Goal: Obtain resource: Download file/media

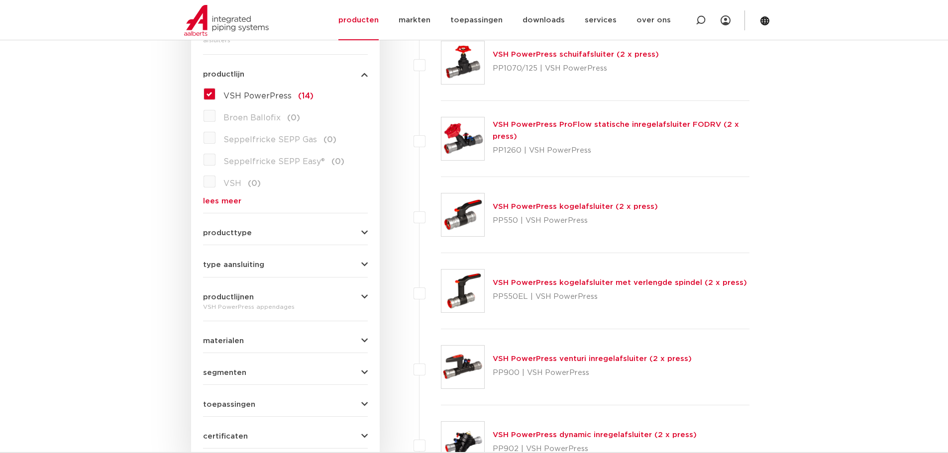
scroll to position [249, 0]
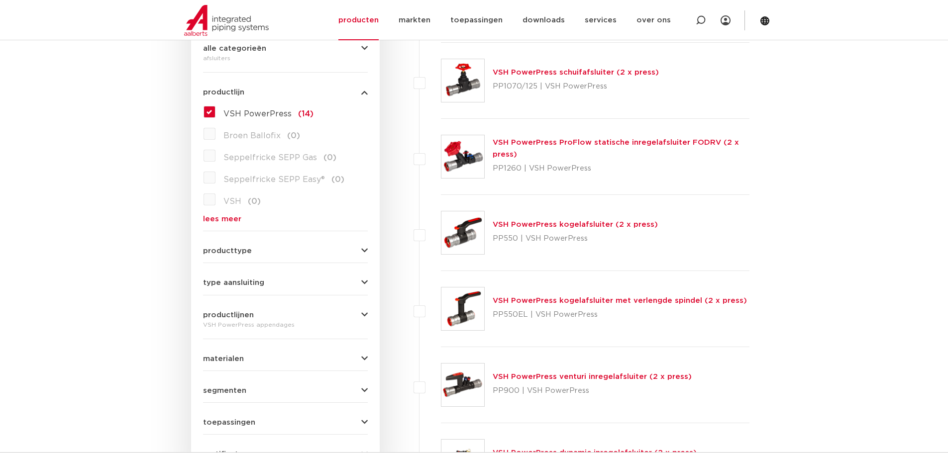
click at [251, 110] on span "VSH PowerPress" at bounding box center [257, 114] width 68 height 8
click at [0, 0] on input "VSH PowerPress (14)" at bounding box center [0, 0] width 0 height 0
click at [234, 222] on link "lees meer" at bounding box center [285, 219] width 165 height 7
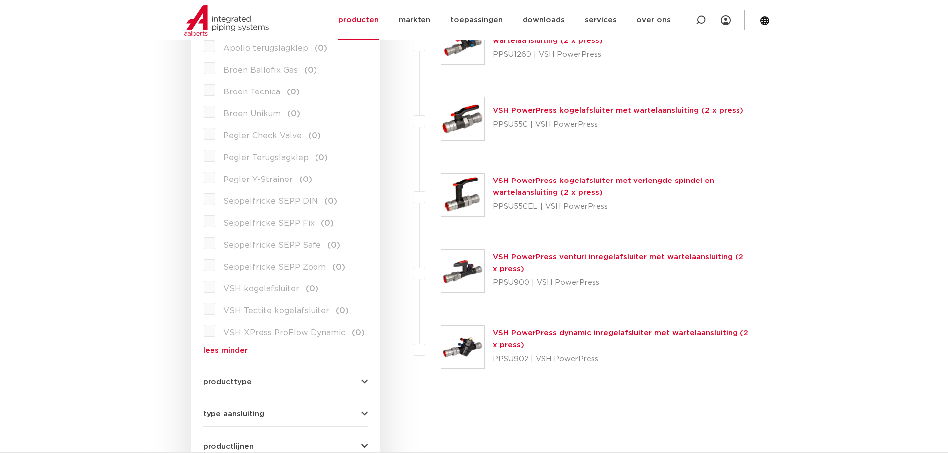
scroll to position [647, 0]
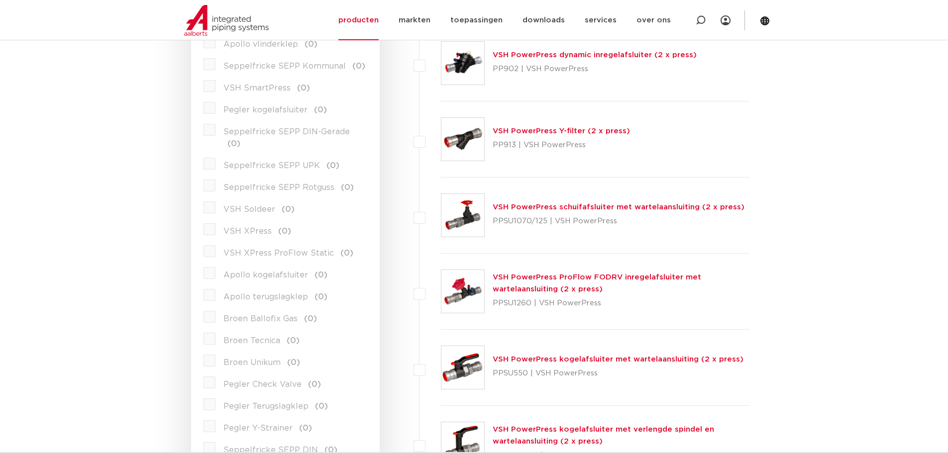
click at [260, 227] on span "VSH XPress" at bounding box center [247, 231] width 48 height 8
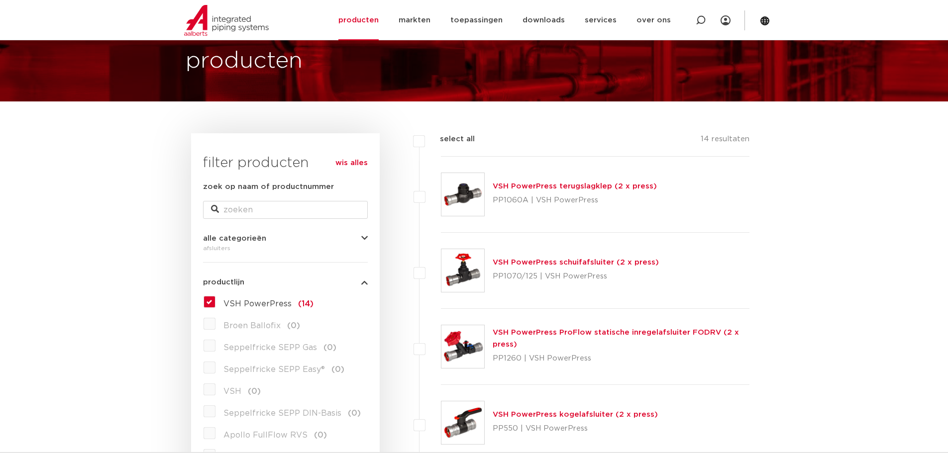
scroll to position [0, 0]
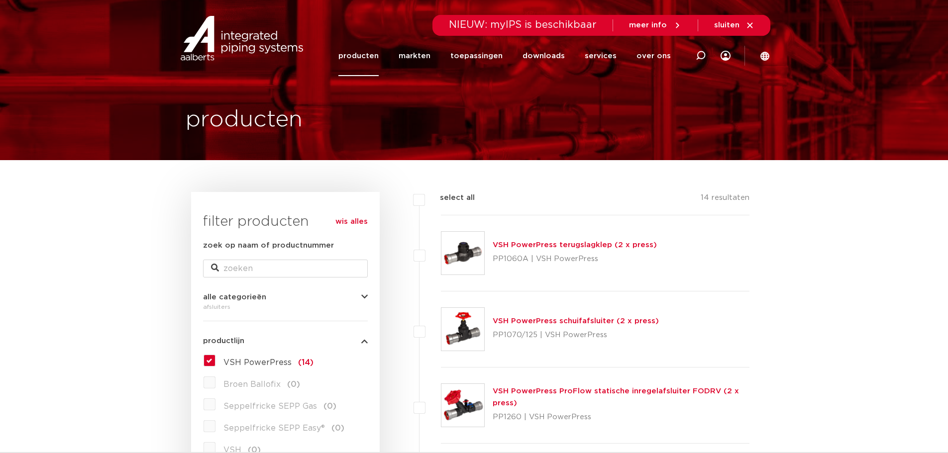
click at [354, 224] on link "wis alles" at bounding box center [351, 222] width 32 height 12
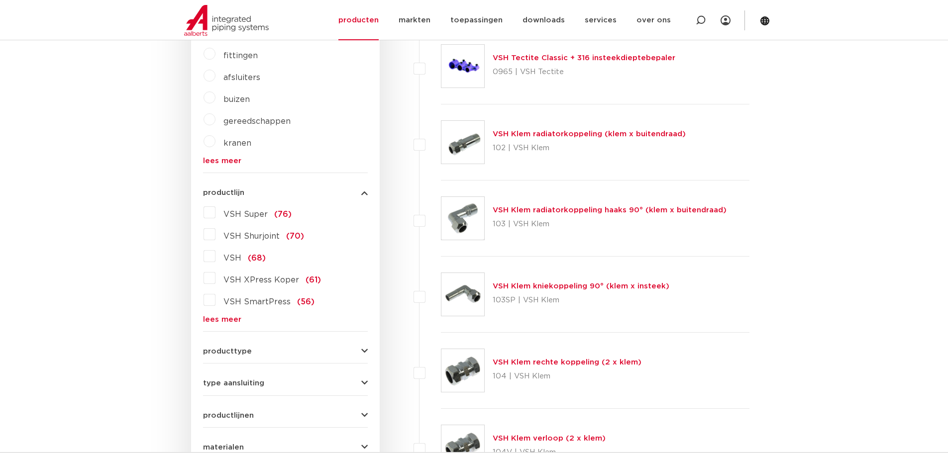
scroll to position [398, 0]
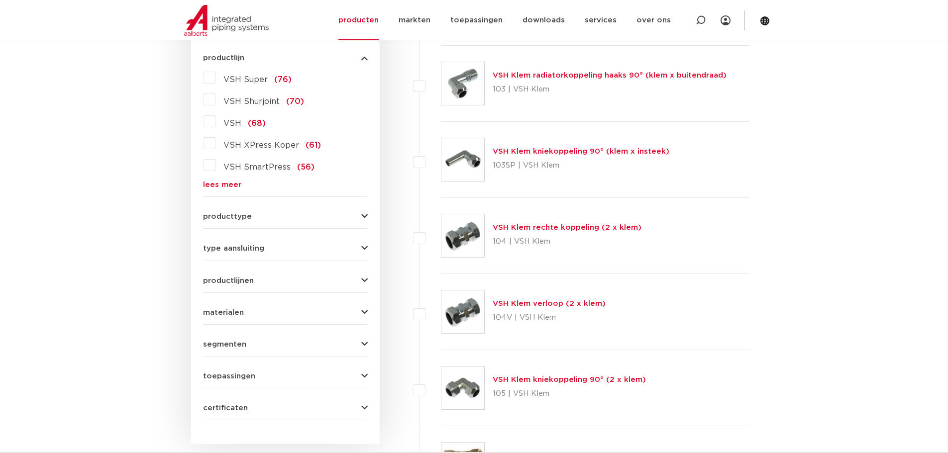
click at [228, 184] on link "lees meer" at bounding box center [285, 184] width 165 height 7
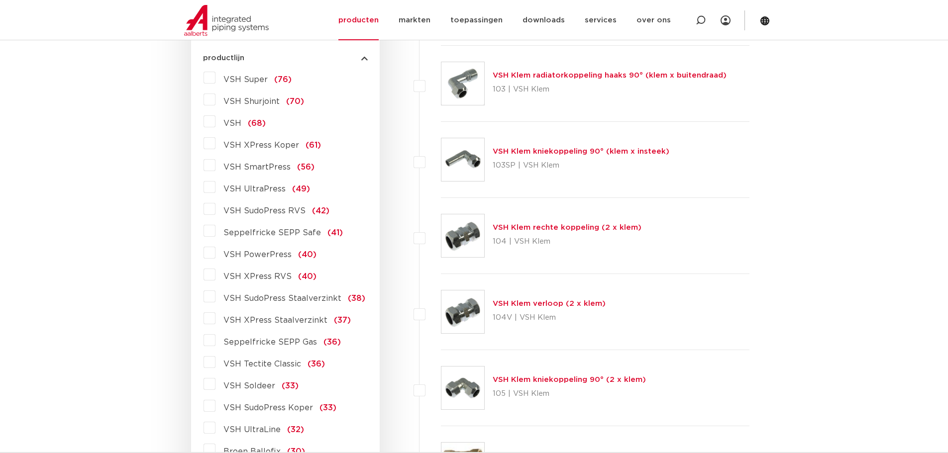
click at [243, 144] on span "VSH XPress Koper" at bounding box center [261, 145] width 76 height 8
click at [0, 0] on input "VSH XPress Koper (61)" at bounding box center [0, 0] width 0 height 0
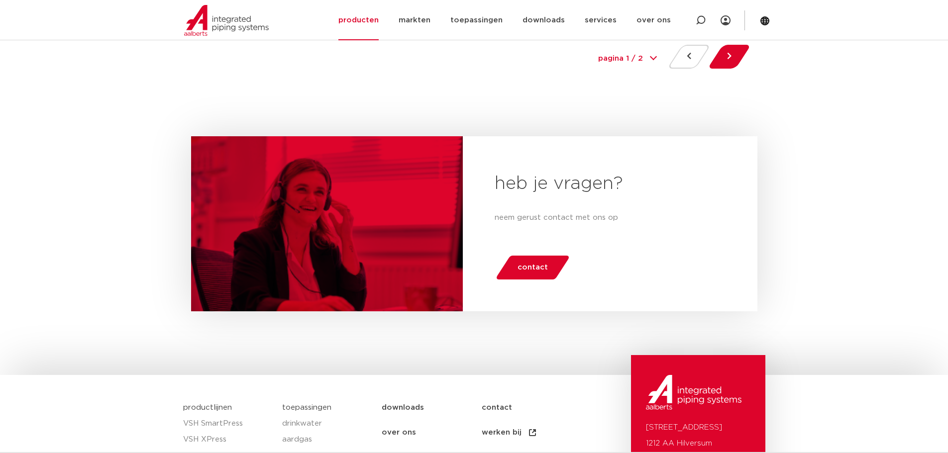
scroll to position [4664, 0]
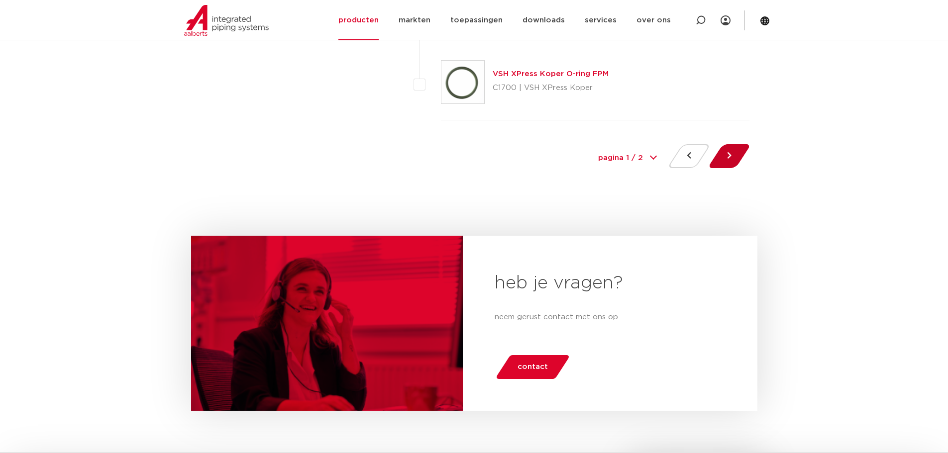
click at [716, 154] on div at bounding box center [729, 158] width 40 height 28
click at [742, 156] on button at bounding box center [729, 156] width 28 height 24
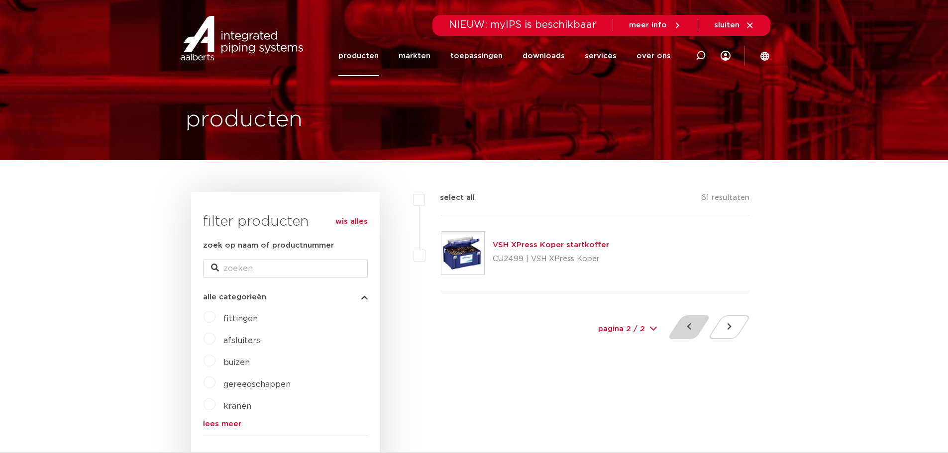
click at [697, 323] on button at bounding box center [689, 328] width 28 height 24
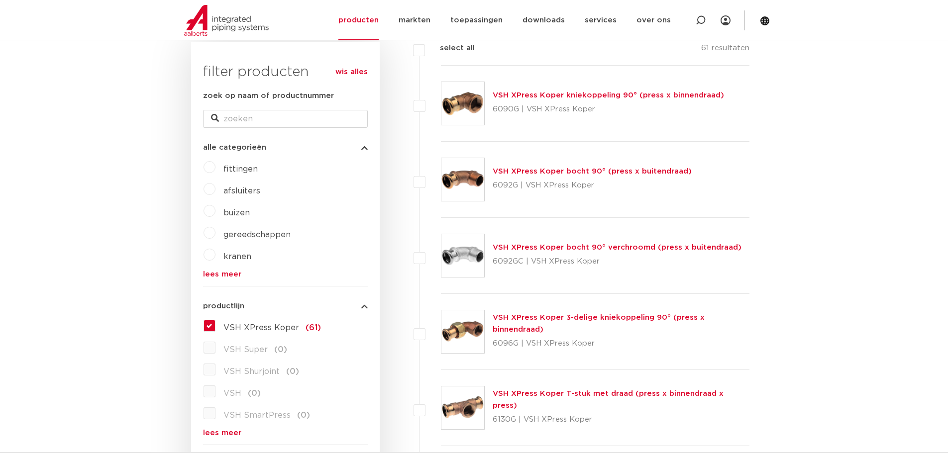
scroll to position [249, 0]
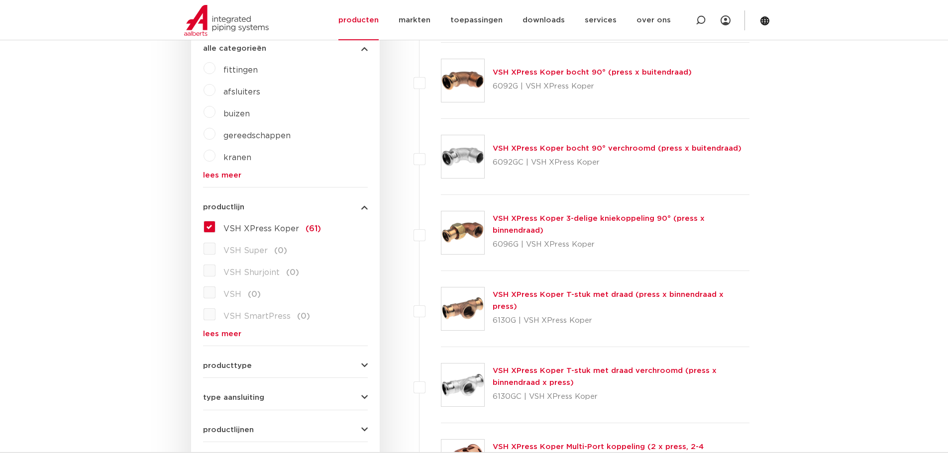
click at [240, 227] on span "VSH XPress Koper" at bounding box center [261, 229] width 76 height 8
click at [0, 0] on input "VSH XPress Koper (61)" at bounding box center [0, 0] width 0 height 0
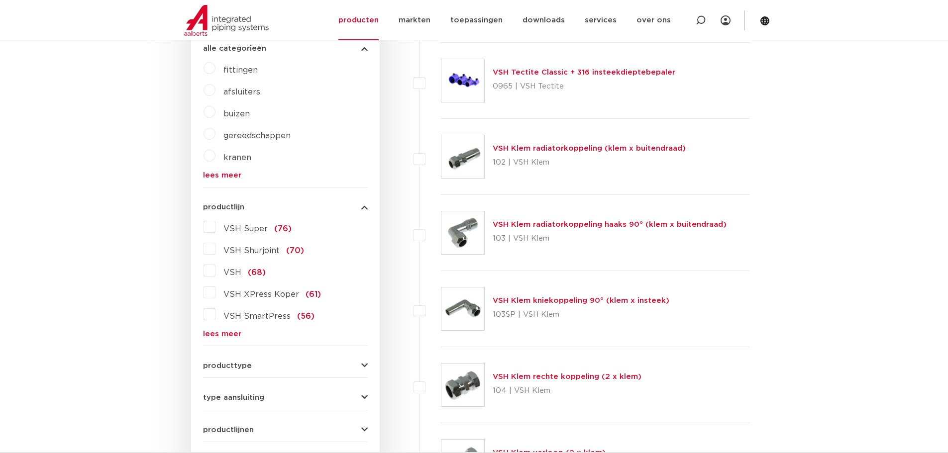
click at [226, 330] on link "lees meer" at bounding box center [285, 333] width 165 height 7
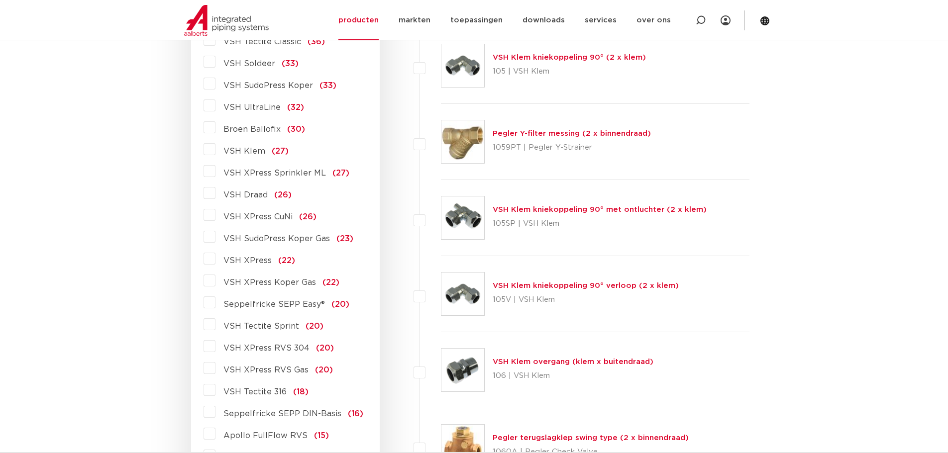
scroll to position [747, 0]
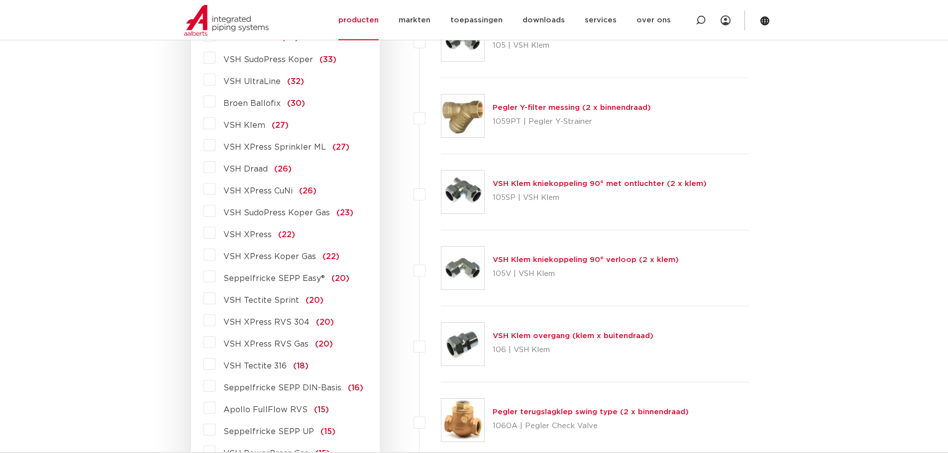
click at [258, 231] on span "VSH XPress" at bounding box center [247, 235] width 48 height 8
click at [0, 0] on input "VSH XPress (22)" at bounding box center [0, 0] width 0 height 0
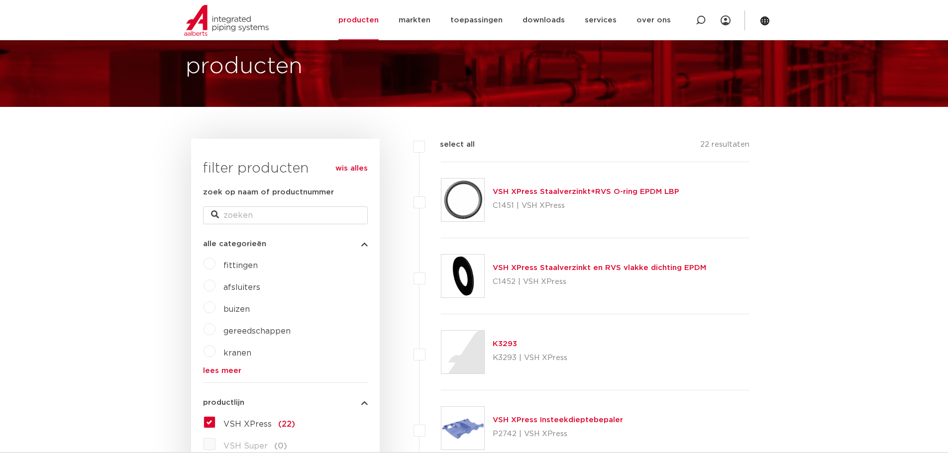
scroll to position [50, 0]
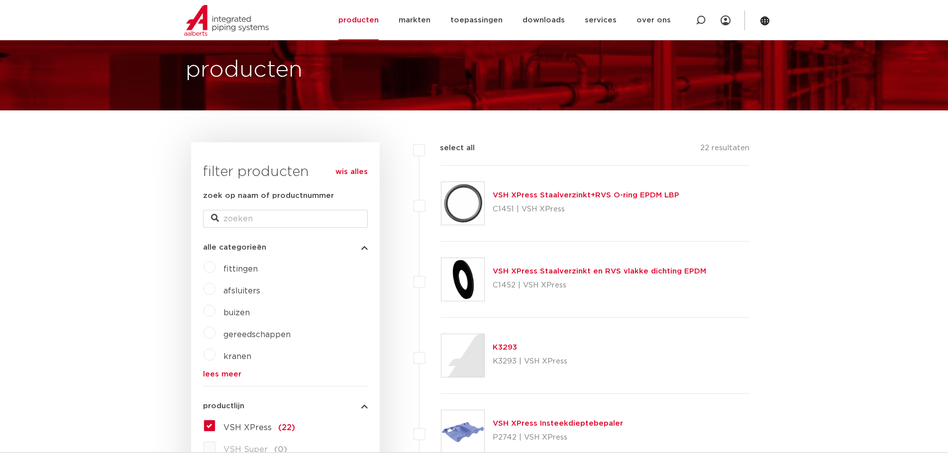
click at [348, 171] on link "wis alles" at bounding box center [351, 172] width 32 height 12
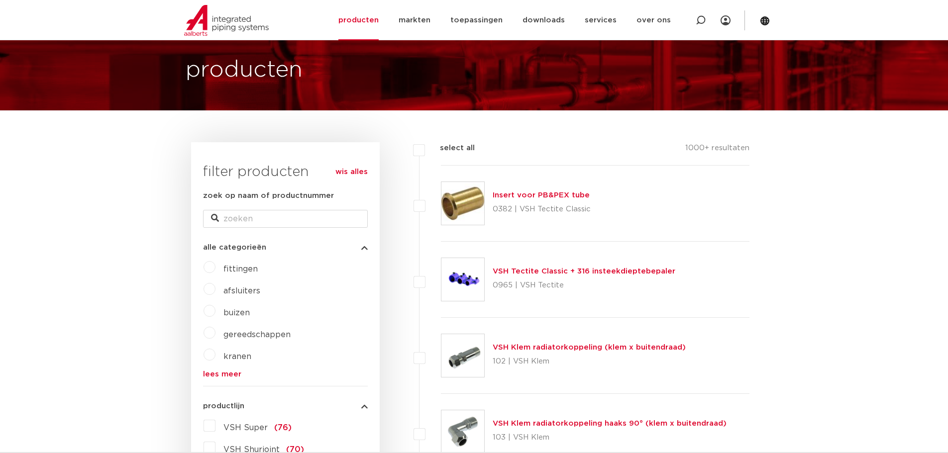
click at [225, 371] on link "lees meer" at bounding box center [285, 374] width 165 height 7
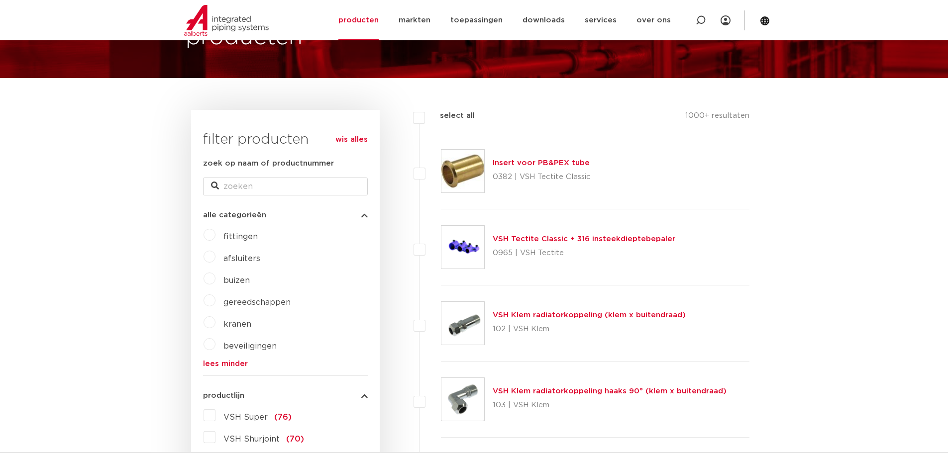
scroll to position [100, 0]
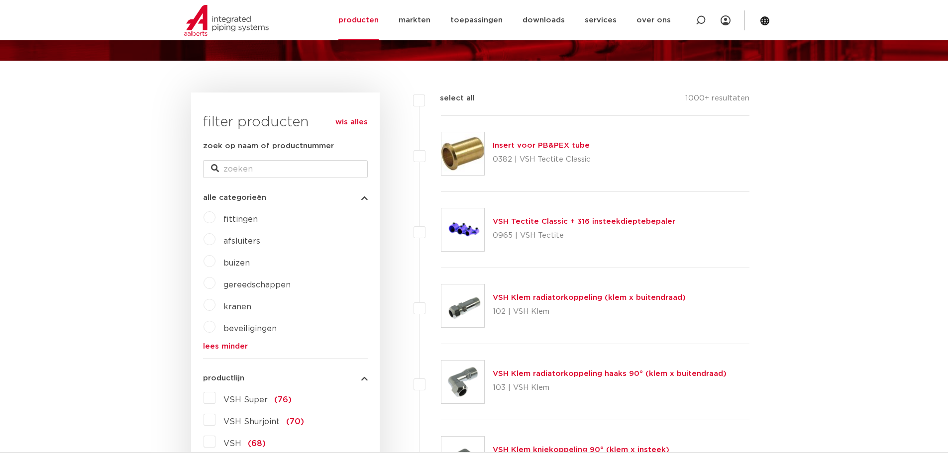
click at [216, 307] on label "kranen" at bounding box center [234, 305] width 36 height 16
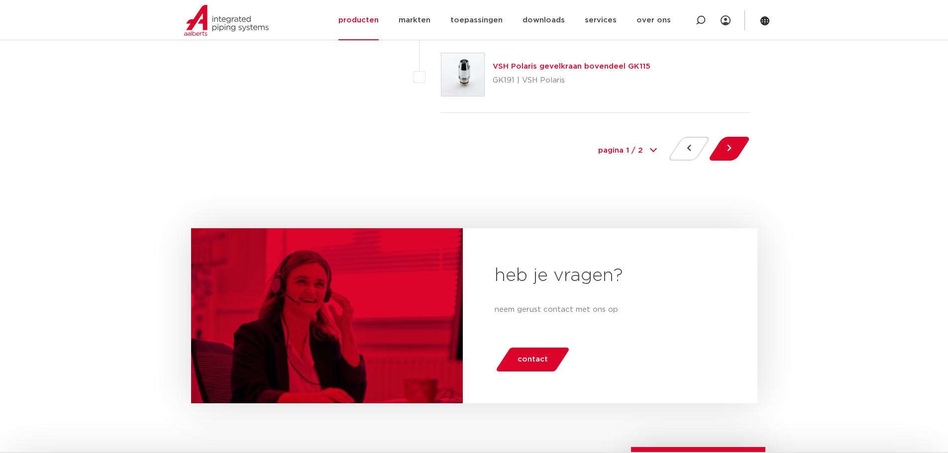
scroll to position [4629, 0]
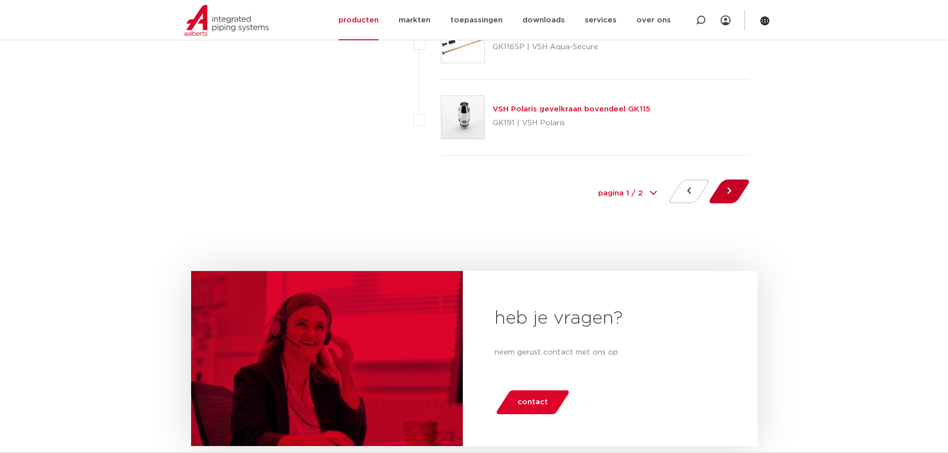
click at [733, 188] on button at bounding box center [729, 192] width 28 height 24
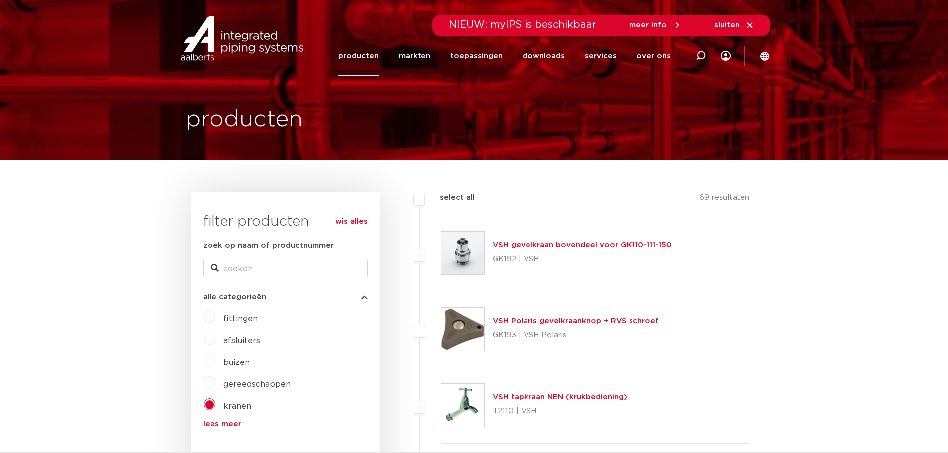
click at [365, 222] on link "wis alles" at bounding box center [351, 222] width 32 height 12
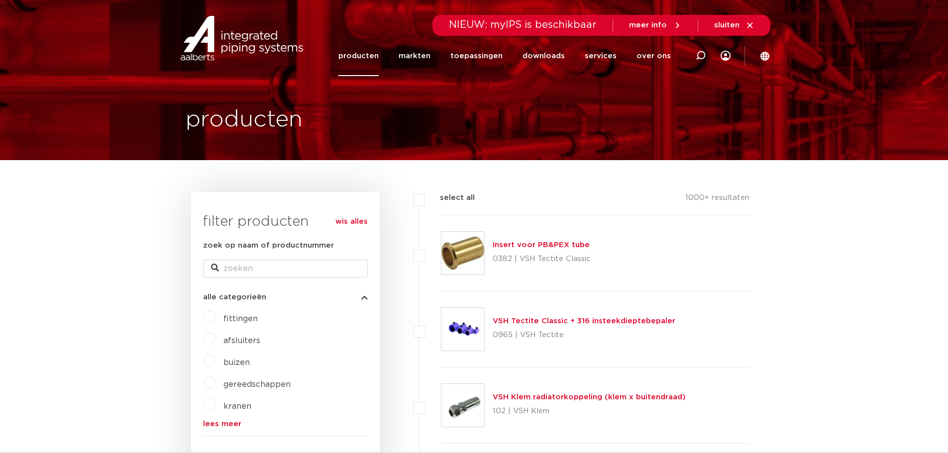
click at [216, 339] on label "afsluiters" at bounding box center [238, 339] width 45 height 16
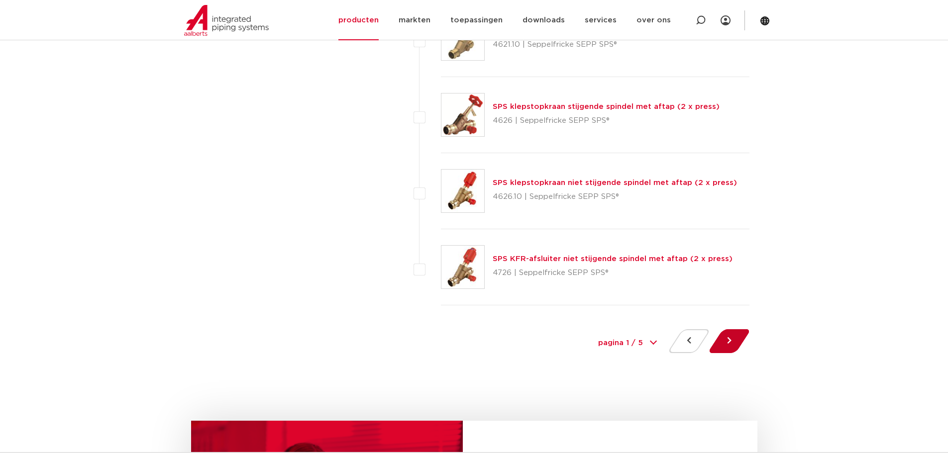
scroll to position [4479, 0]
click at [735, 338] on button at bounding box center [729, 341] width 28 height 24
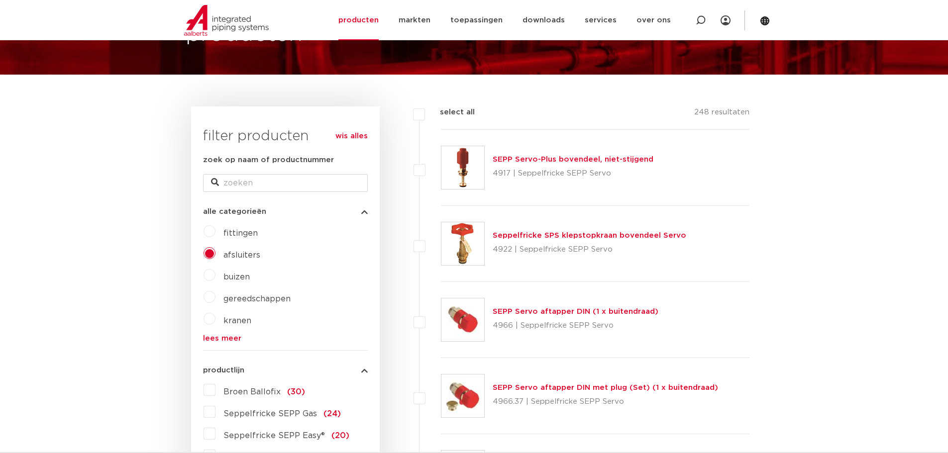
scroll to position [199, 0]
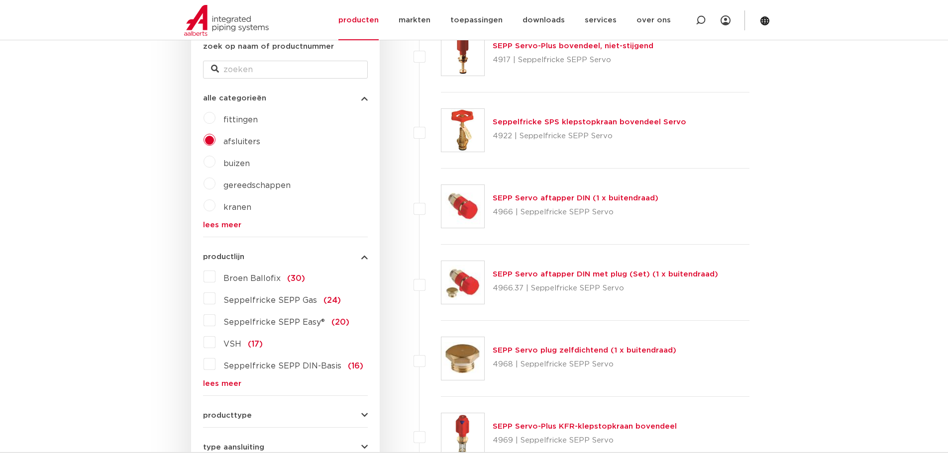
click at [229, 385] on link "lees meer" at bounding box center [285, 383] width 165 height 7
click at [230, 343] on span "VSH" at bounding box center [232, 344] width 18 height 8
click at [0, 0] on input "VSH (17)" at bounding box center [0, 0] width 0 height 0
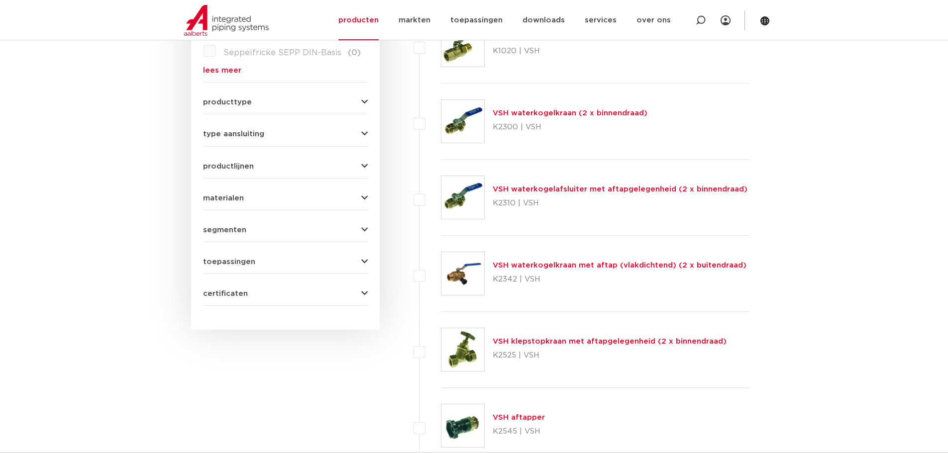
scroll to position [348, 0]
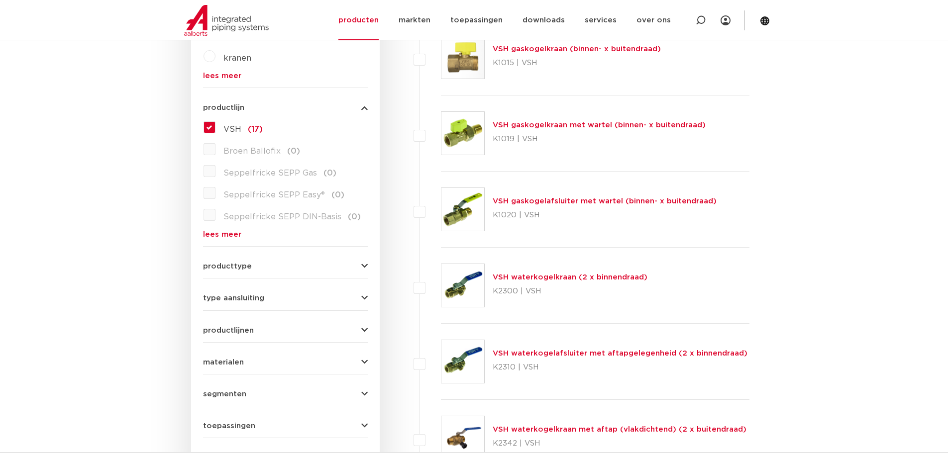
click at [228, 129] on span "VSH" at bounding box center [232, 129] width 18 height 8
click at [0, 0] on input "VSH (17)" at bounding box center [0, 0] width 0 height 0
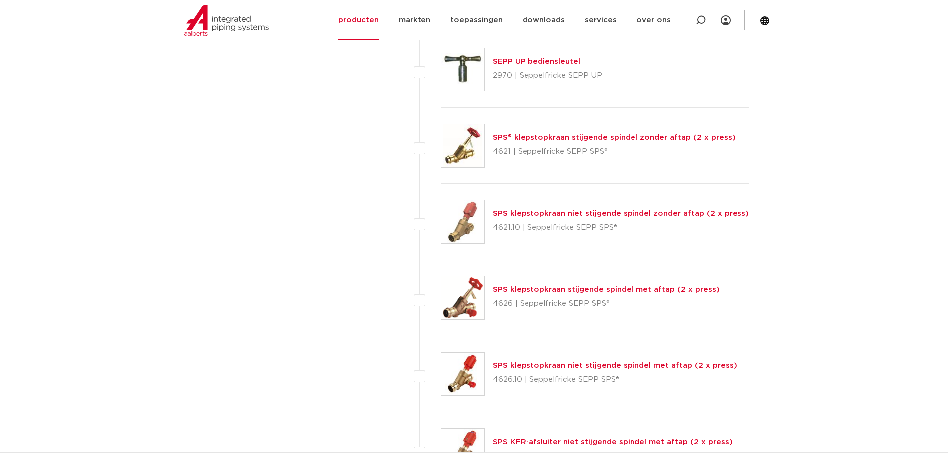
scroll to position [4678, 0]
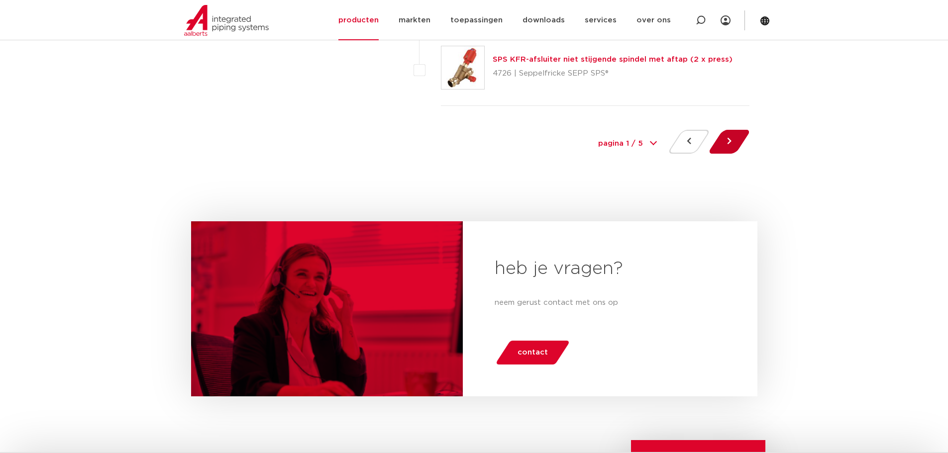
click at [729, 144] on button at bounding box center [729, 142] width 28 height 24
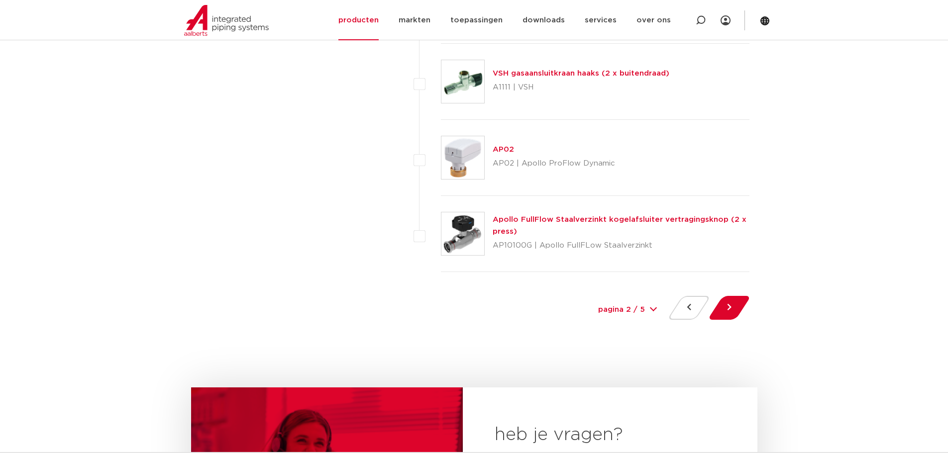
scroll to position [4629, 0]
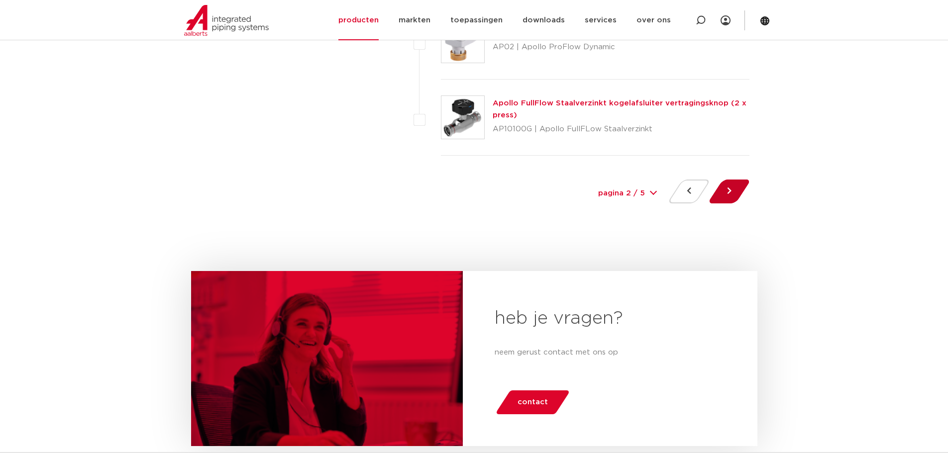
click at [736, 187] on button at bounding box center [729, 192] width 28 height 24
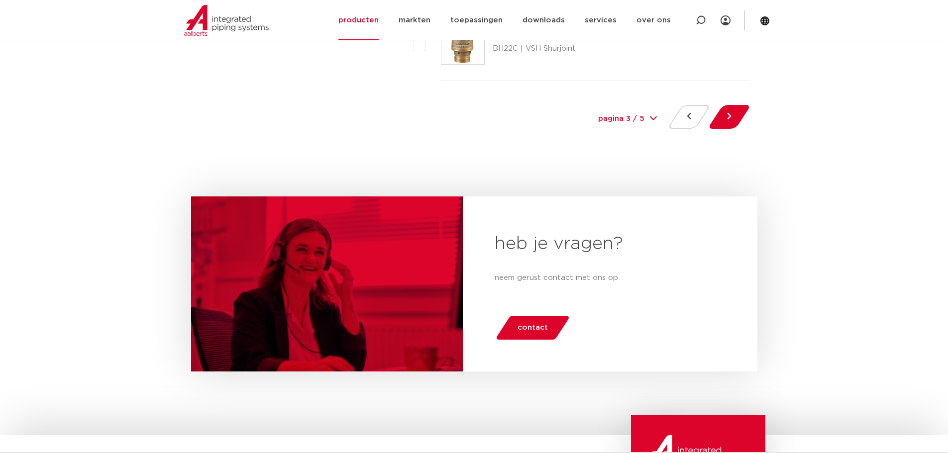
scroll to position [4629, 0]
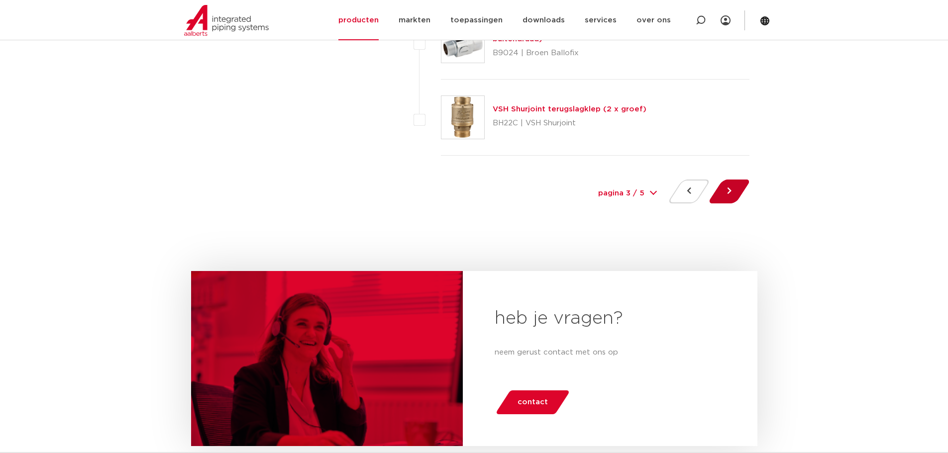
click at [738, 182] on button at bounding box center [729, 192] width 28 height 24
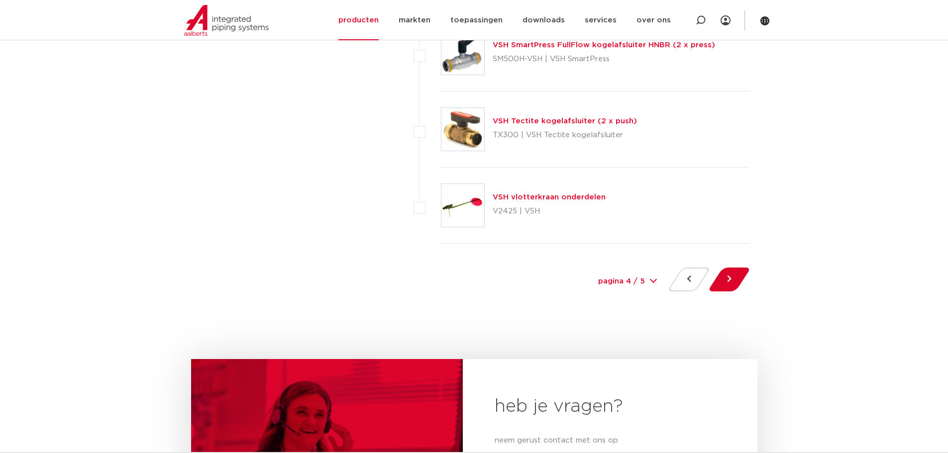
scroll to position [4529, 0]
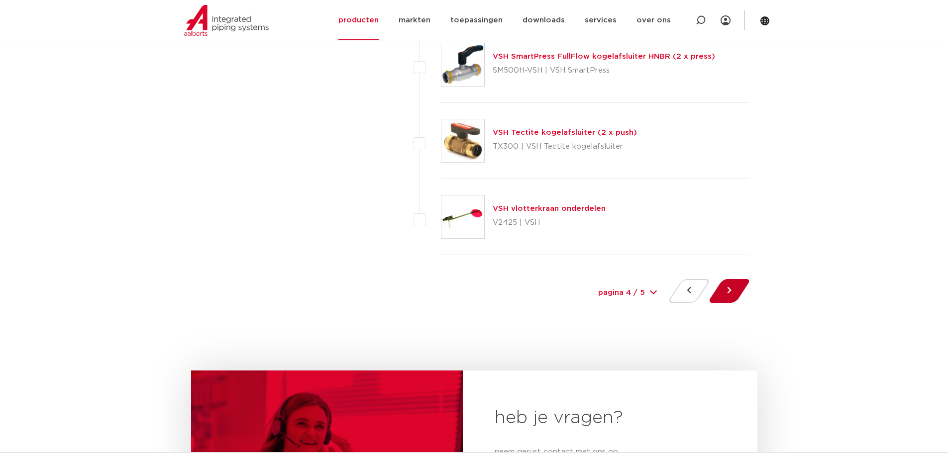
click at [727, 288] on button at bounding box center [729, 291] width 28 height 24
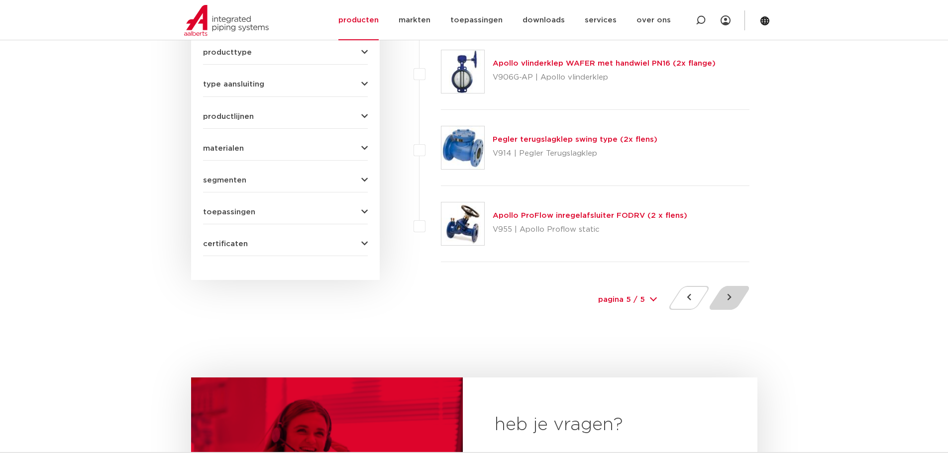
scroll to position [547, 0]
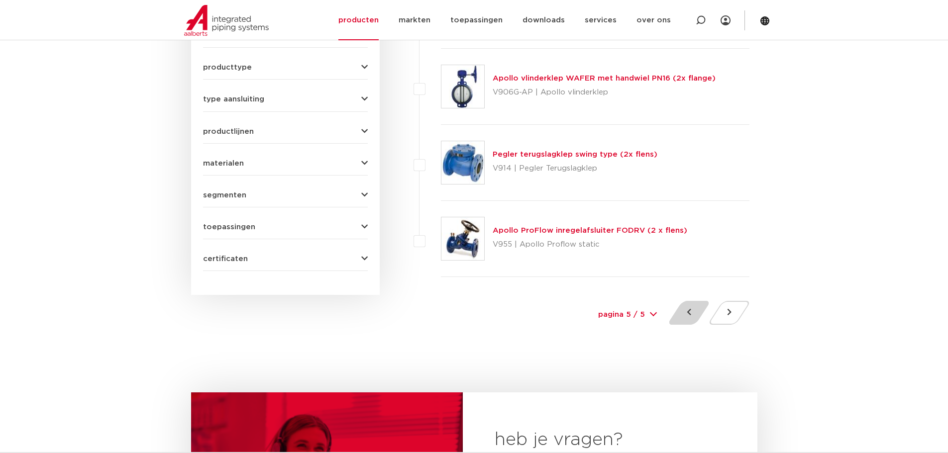
click at [690, 315] on button at bounding box center [689, 313] width 28 height 24
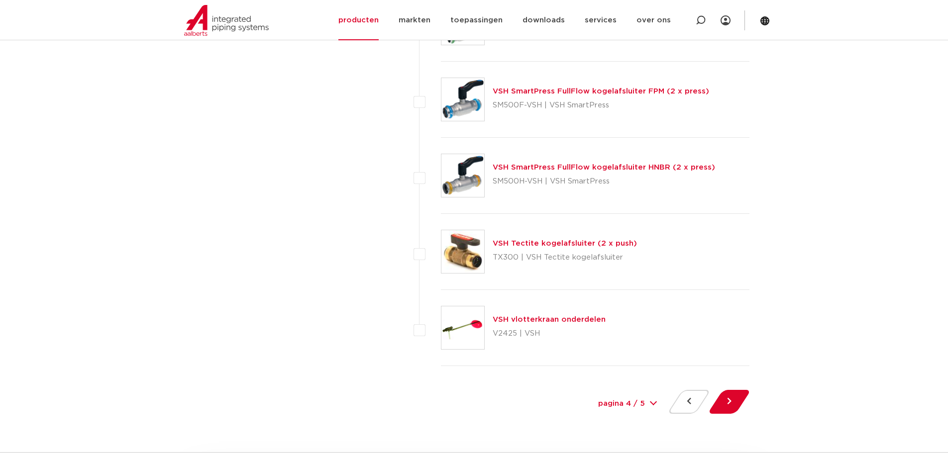
scroll to position [4415, 0]
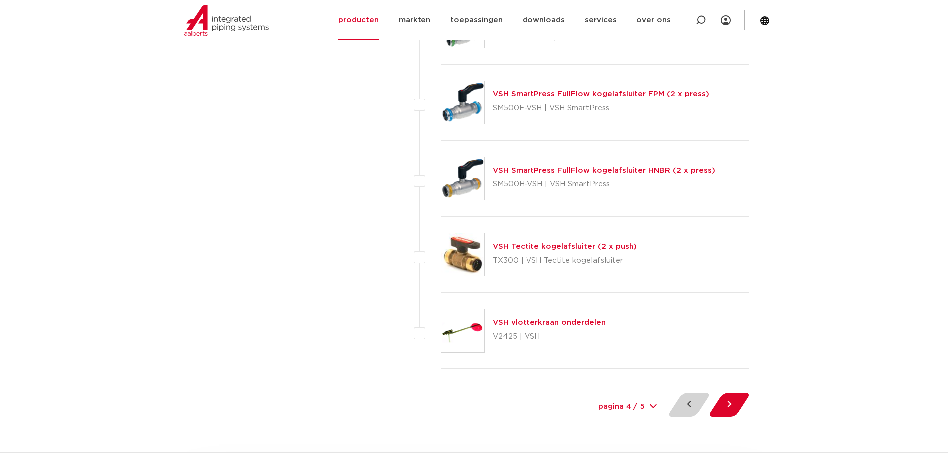
click at [696, 406] on button at bounding box center [689, 405] width 28 height 24
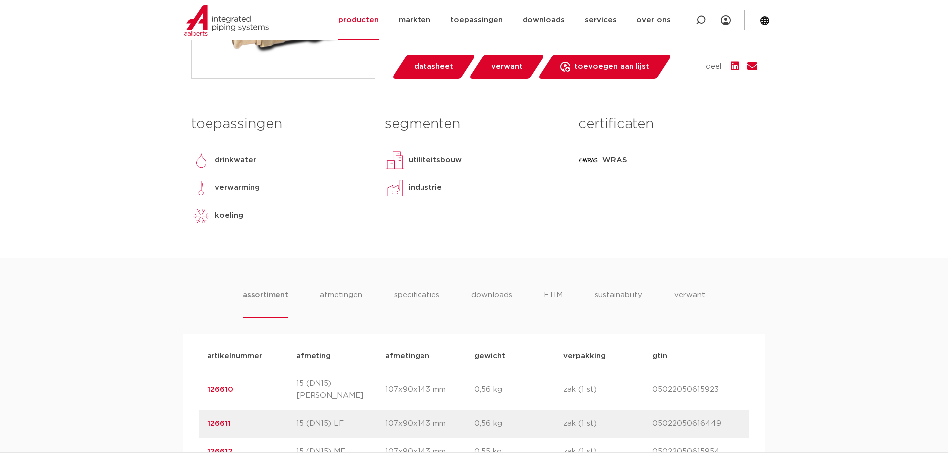
scroll to position [348, 0]
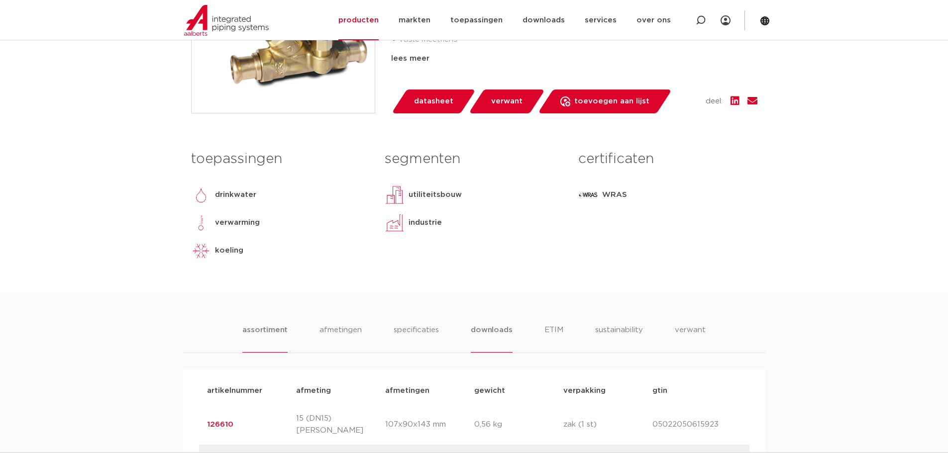
click at [481, 330] on li "downloads" at bounding box center [491, 339] width 41 height 28
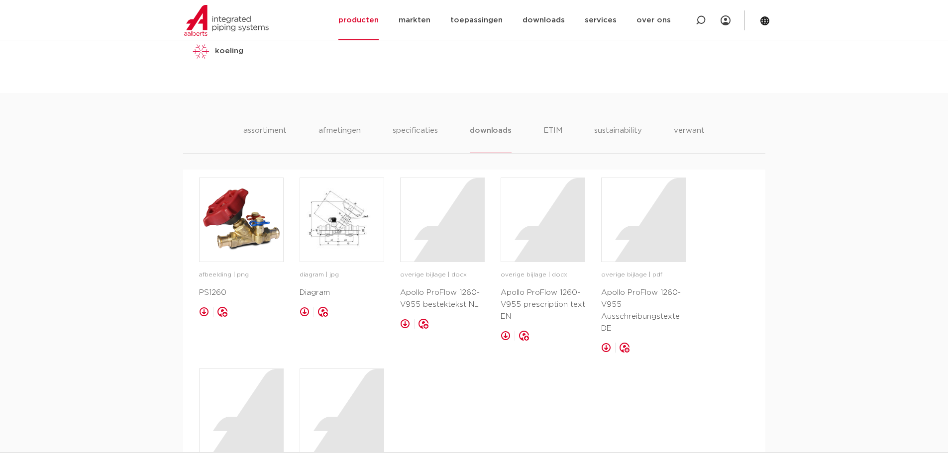
scroll to position [547, 0]
click at [292, 136] on ul "assortiment [GEOGRAPHIC_DATA] specificaties downloads ETIM sustainability verwa…" at bounding box center [473, 139] width 461 height 28
click at [282, 134] on li "assortiment" at bounding box center [264, 139] width 45 height 28
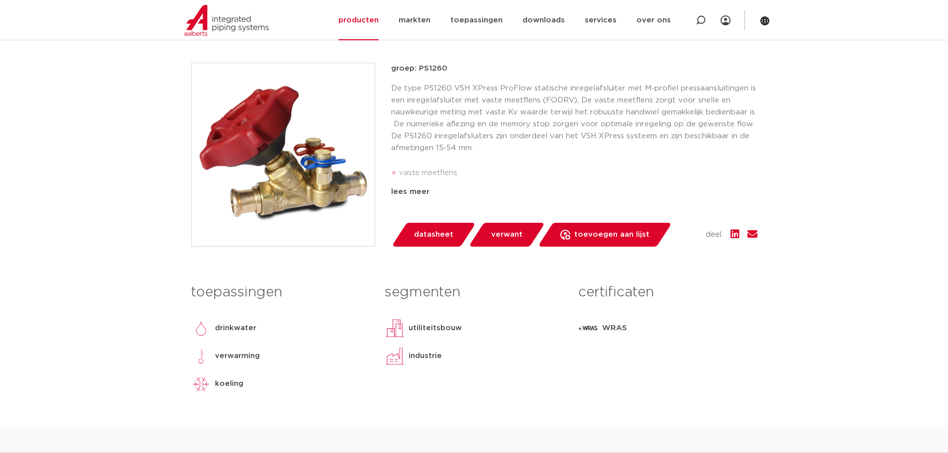
scroll to position [448, 0]
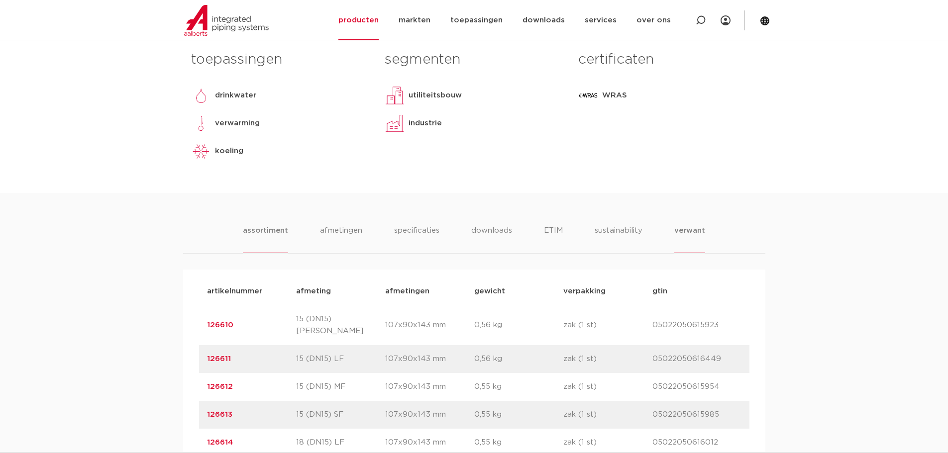
click at [696, 231] on li "verwant" at bounding box center [689, 239] width 31 height 28
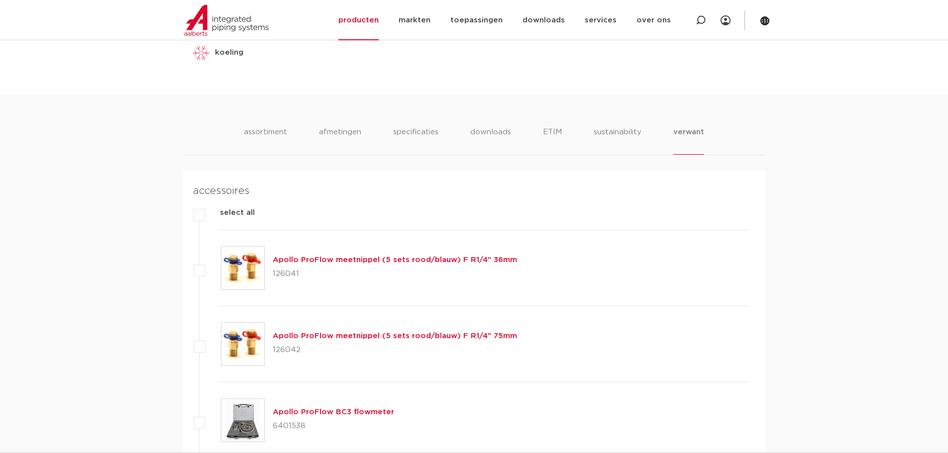
scroll to position [547, 0]
click at [613, 133] on li "sustainability" at bounding box center [617, 139] width 49 height 28
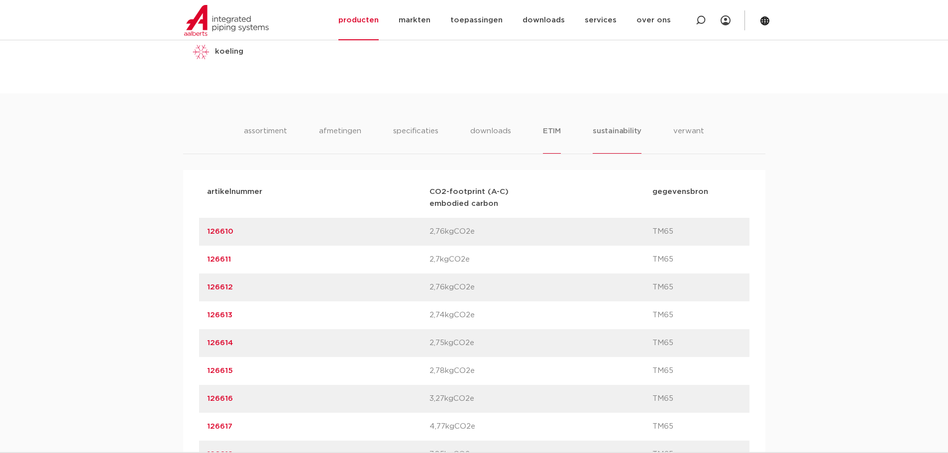
click at [549, 131] on li "ETIM" at bounding box center [552, 139] width 18 height 28
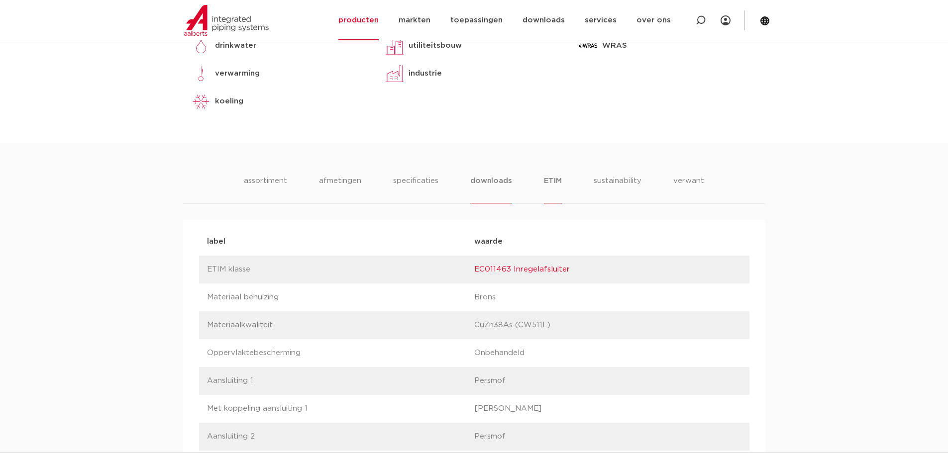
click at [497, 188] on li "downloads" at bounding box center [490, 189] width 41 height 28
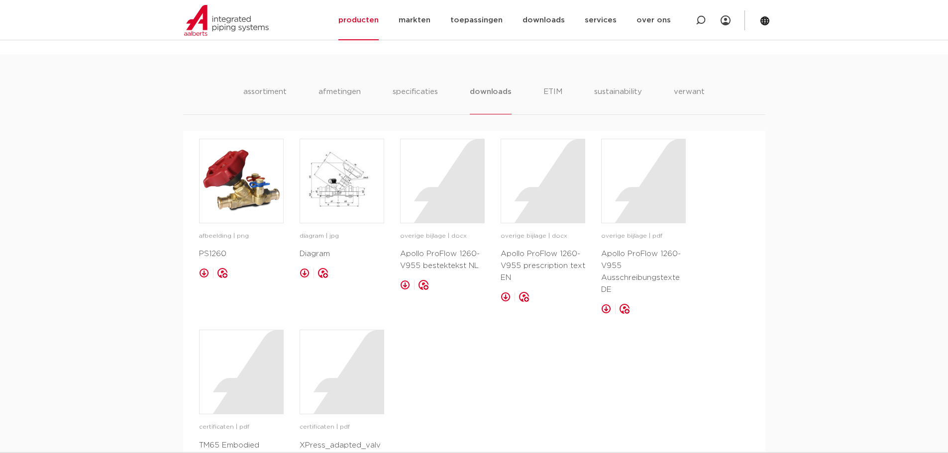
scroll to position [597, 0]
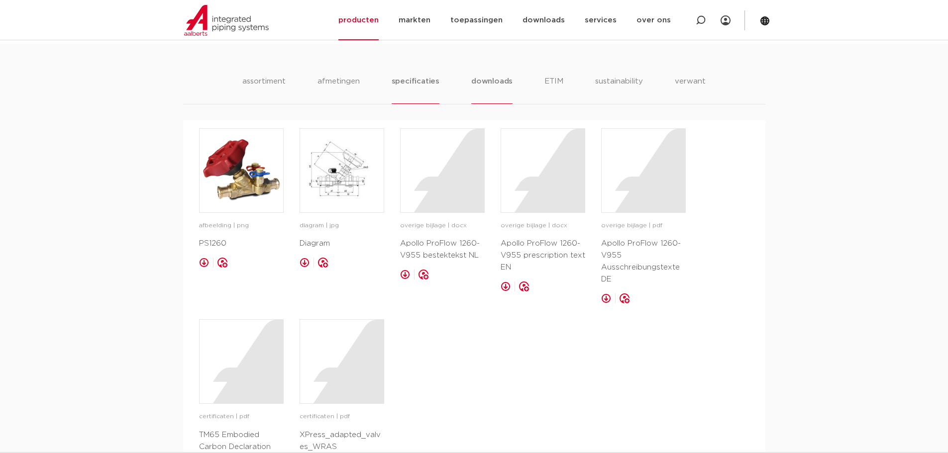
click at [423, 92] on li "specificaties" at bounding box center [416, 90] width 48 height 28
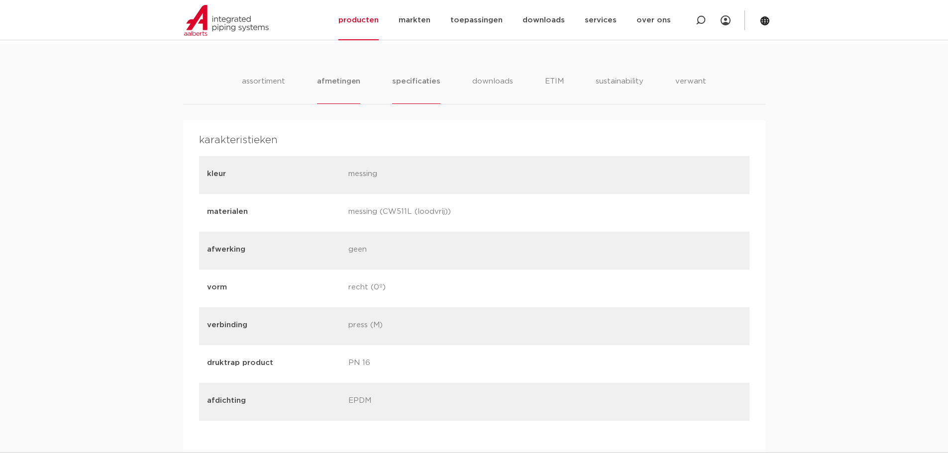
click at [324, 92] on li "afmetingen" at bounding box center [338, 90] width 43 height 28
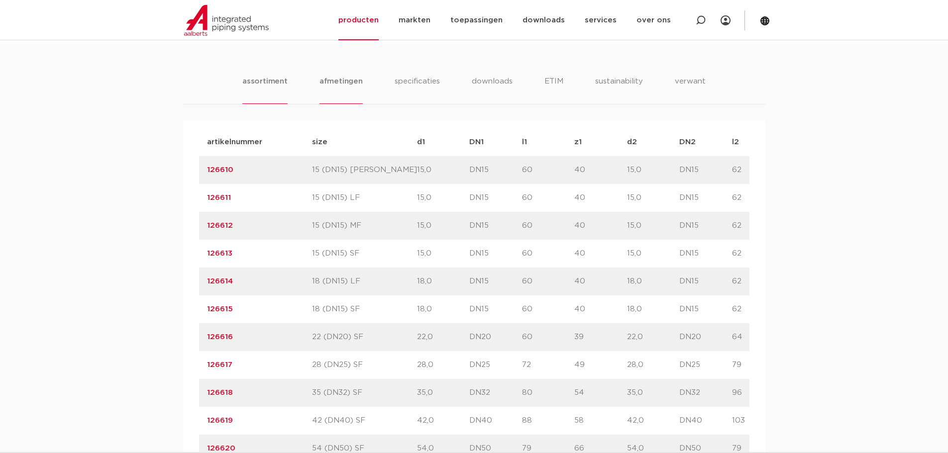
click at [273, 89] on li "assortiment" at bounding box center [264, 90] width 45 height 28
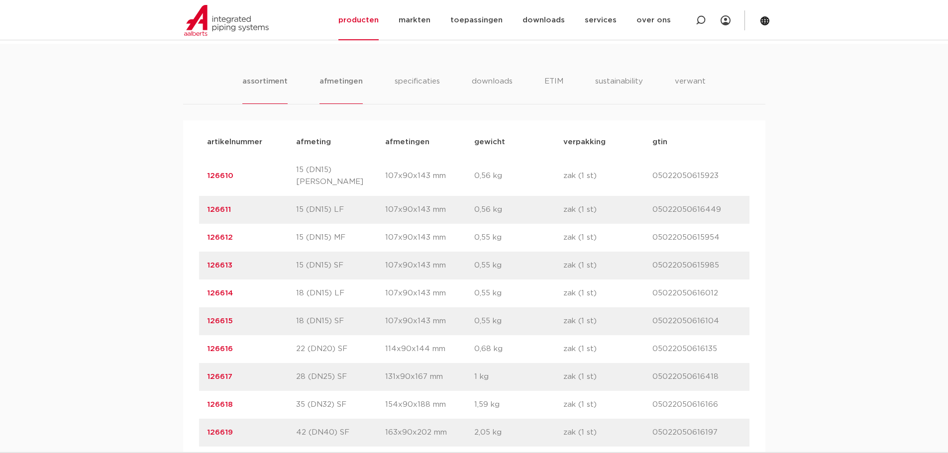
click at [335, 83] on li "afmetingen" at bounding box center [341, 90] width 43 height 28
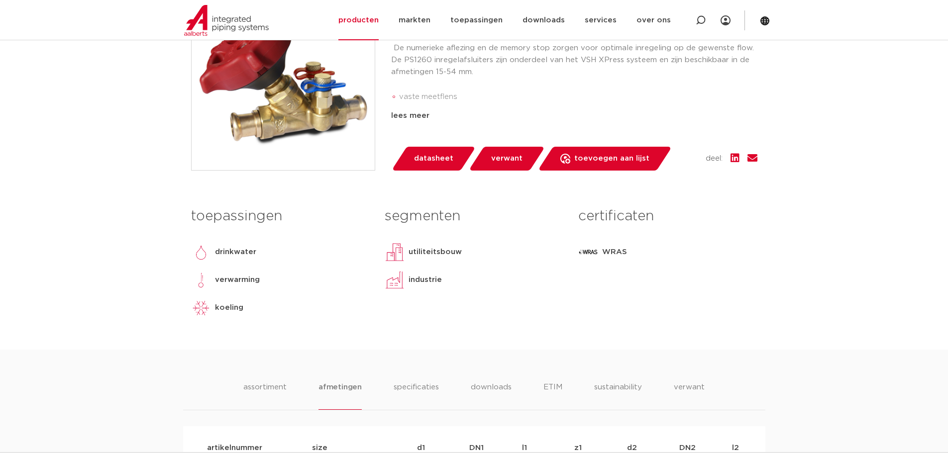
scroll to position [100, 0]
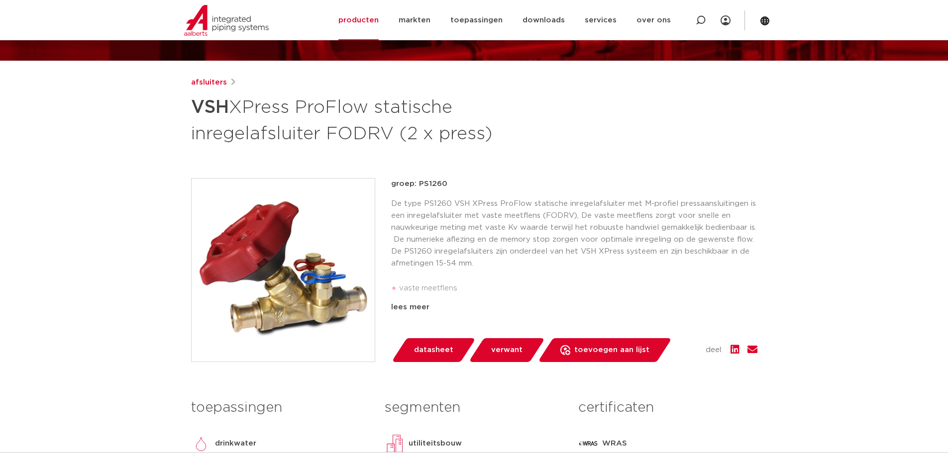
click at [545, 247] on p "De type PS1260 VSH XPress ProFlow statische inregelafsluiter met M-profiel pres…" at bounding box center [574, 234] width 366 height 72
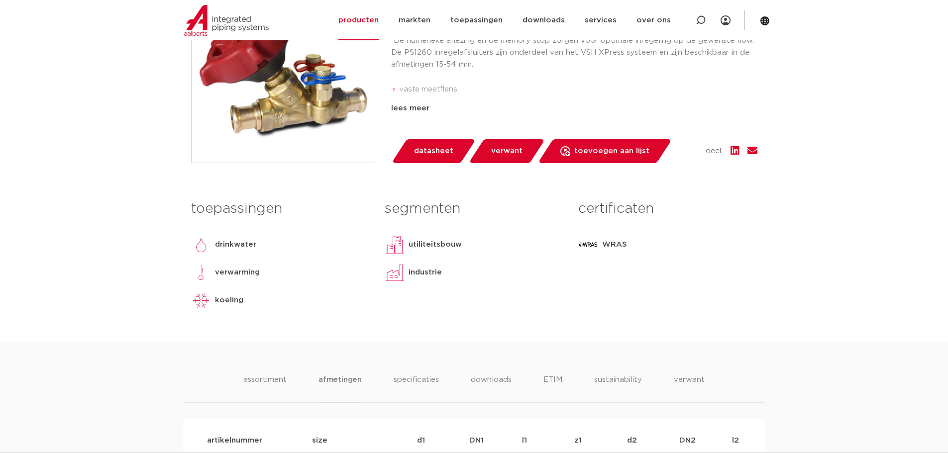
scroll to position [199, 0]
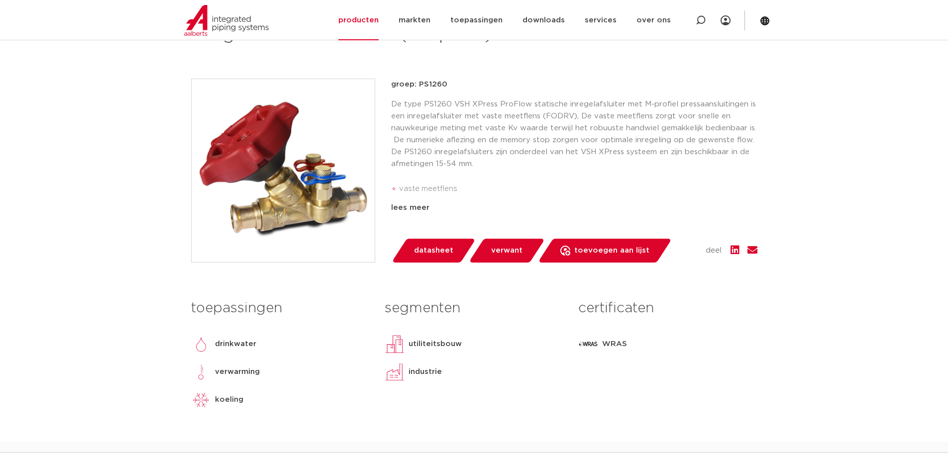
click at [322, 187] on img at bounding box center [283, 170] width 183 height 183
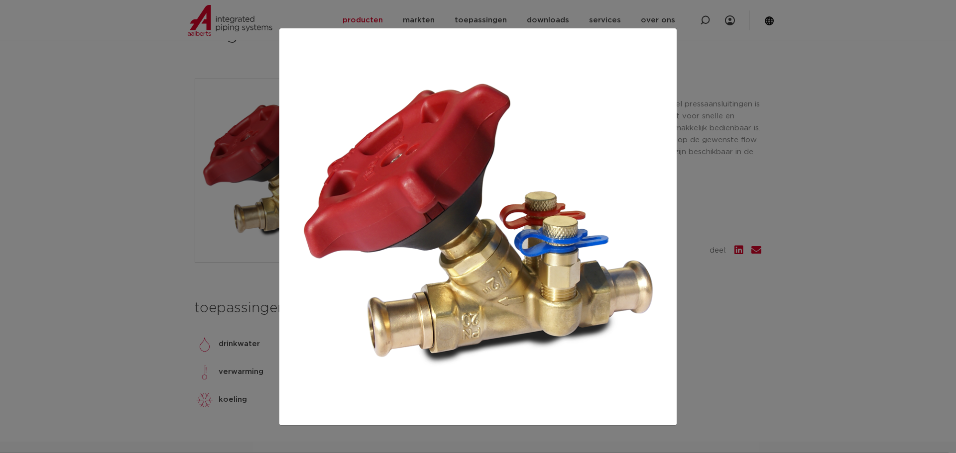
click at [808, 216] on div at bounding box center [478, 226] width 956 height 453
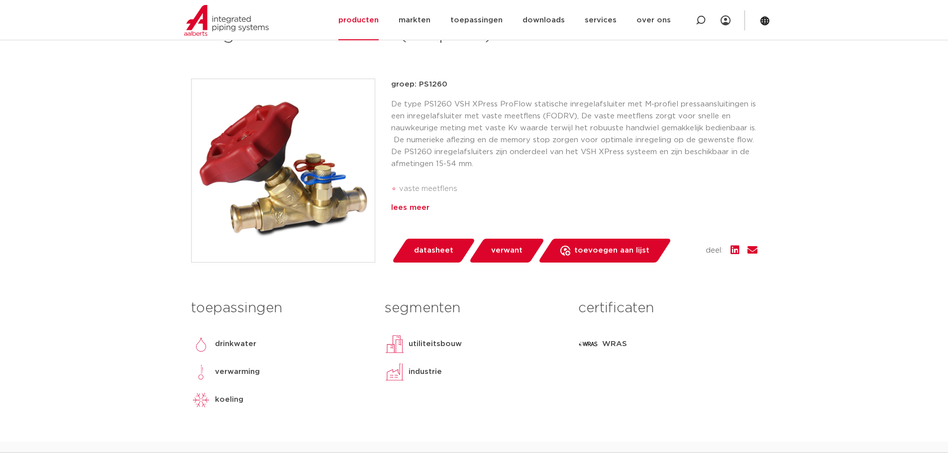
click at [418, 210] on div "lees meer" at bounding box center [574, 208] width 366 height 12
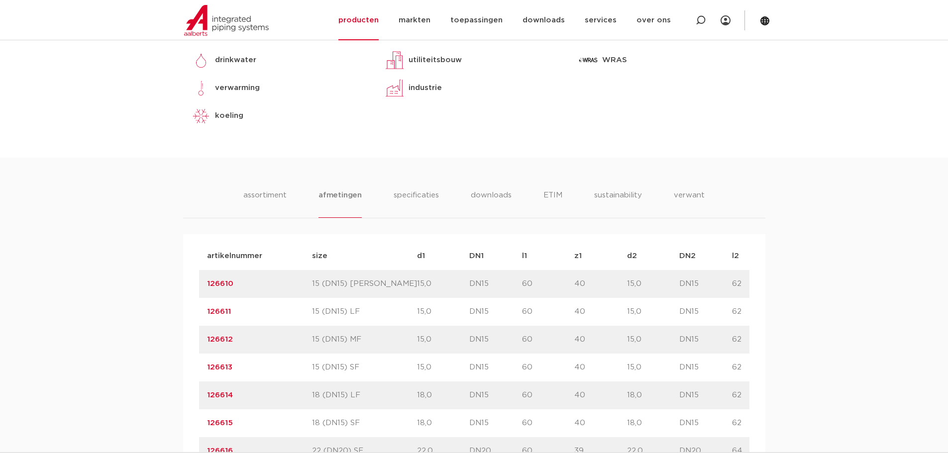
scroll to position [625, 0]
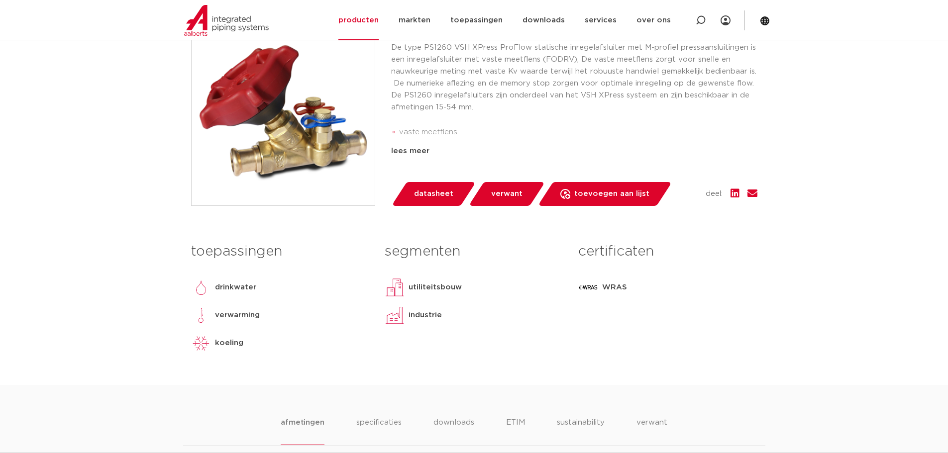
scroll to position [448, 0]
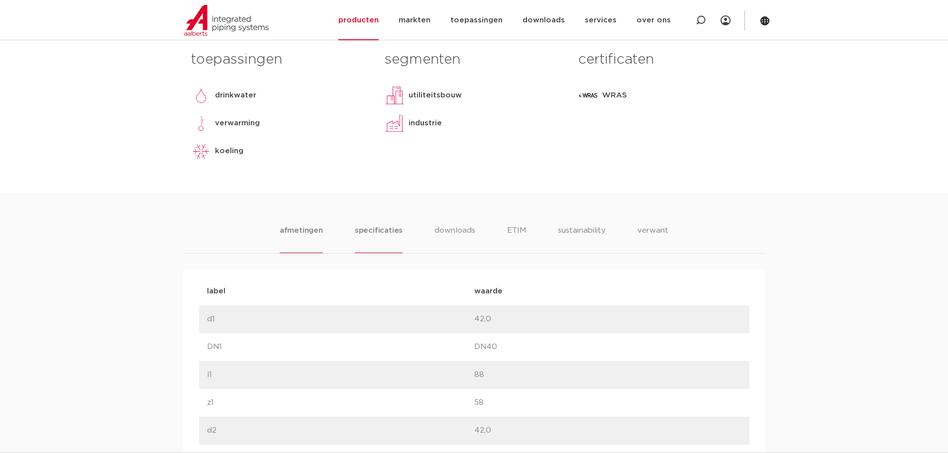
click at [388, 236] on li "specificaties" at bounding box center [379, 239] width 48 height 28
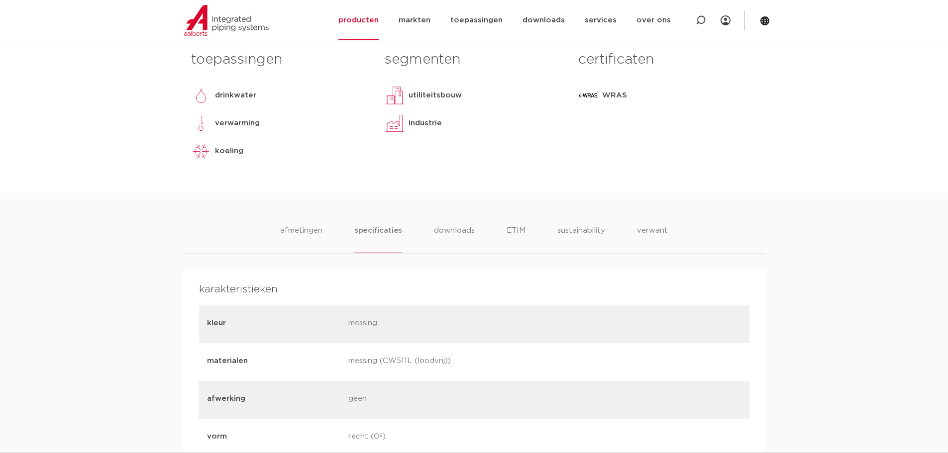
click at [422, 231] on ul "afmetingen specificaties downloads ETIM sustainability verwant" at bounding box center [474, 239] width 388 height 28
click at [456, 233] on li "downloads" at bounding box center [454, 239] width 41 height 28
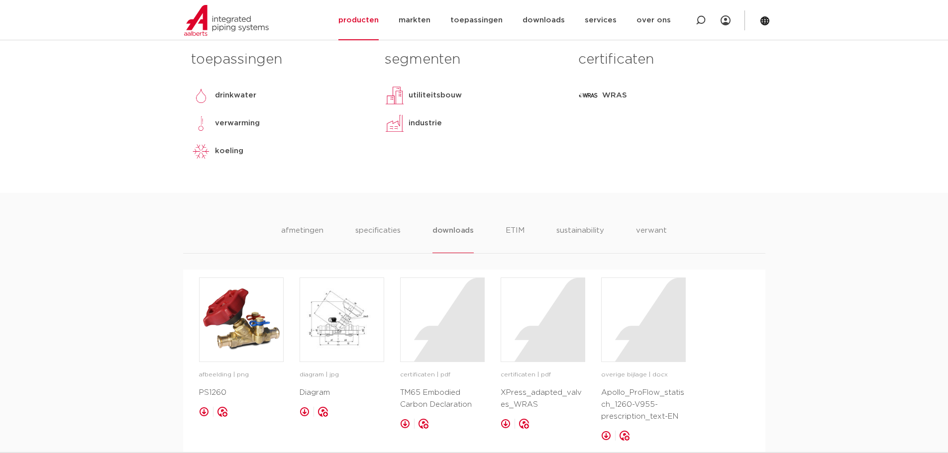
click at [499, 231] on ul "afmetingen specificaties downloads ETIM sustainability verwant" at bounding box center [474, 239] width 386 height 28
click at [519, 229] on li "ETIM" at bounding box center [515, 239] width 18 height 28
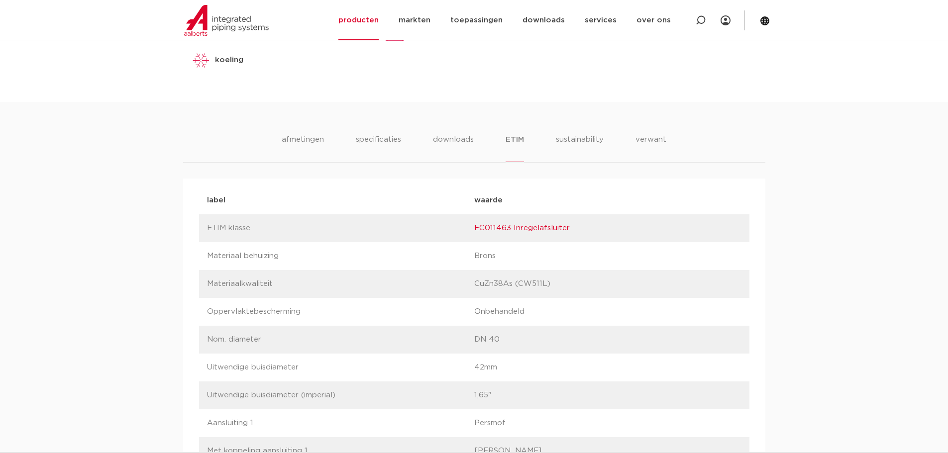
scroll to position [547, 0]
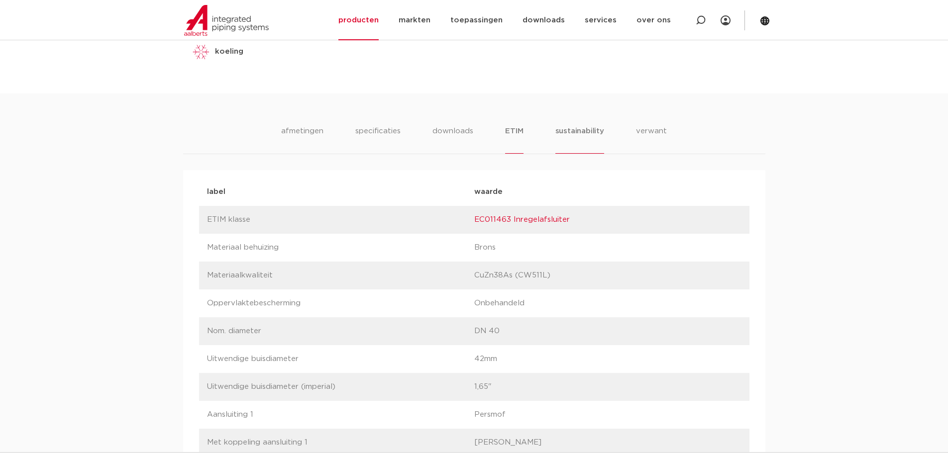
click at [580, 134] on li "sustainability" at bounding box center [579, 139] width 49 height 28
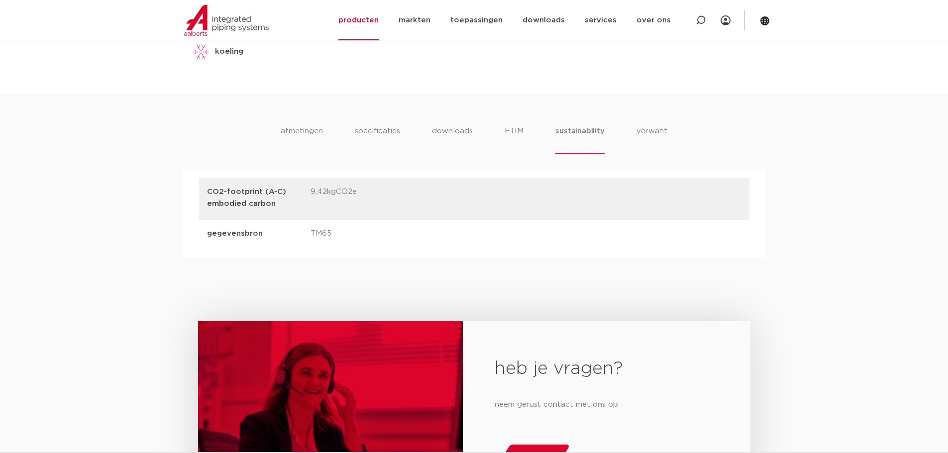
click at [624, 129] on ul "afmetingen specificaties downloads ETIM sustainability verwant" at bounding box center [474, 139] width 386 height 28
click at [638, 128] on li "verwant" at bounding box center [652, 139] width 31 height 28
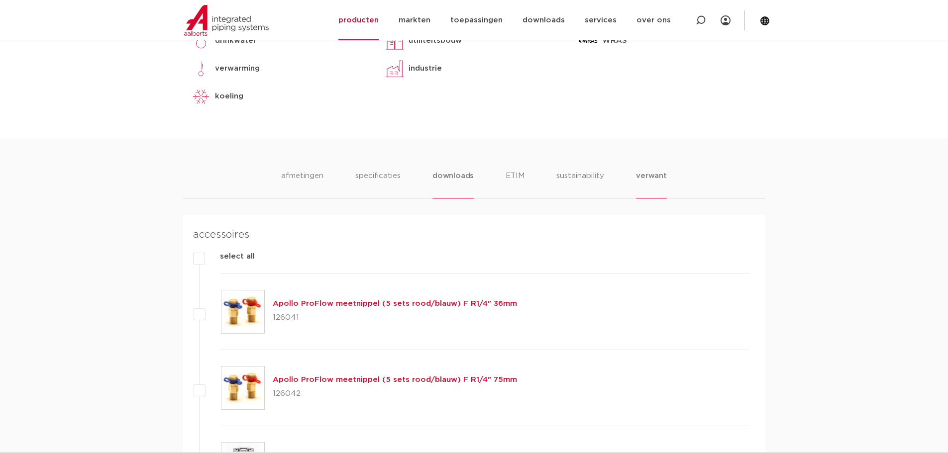
scroll to position [498, 0]
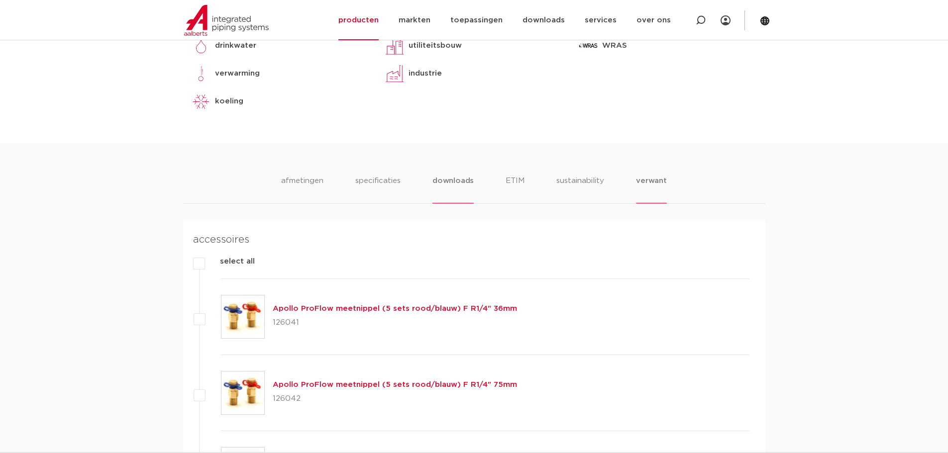
click at [457, 189] on li "downloads" at bounding box center [453, 189] width 41 height 28
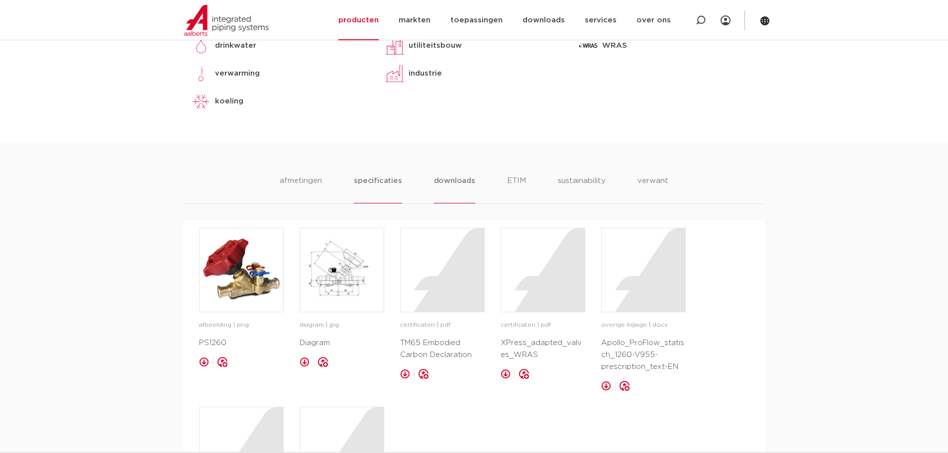
click at [402, 181] on ul "afmetingen specificaties downloads ETIM sustainability verwant" at bounding box center [474, 189] width 389 height 28
click at [395, 181] on li "specificaties" at bounding box center [378, 189] width 48 height 28
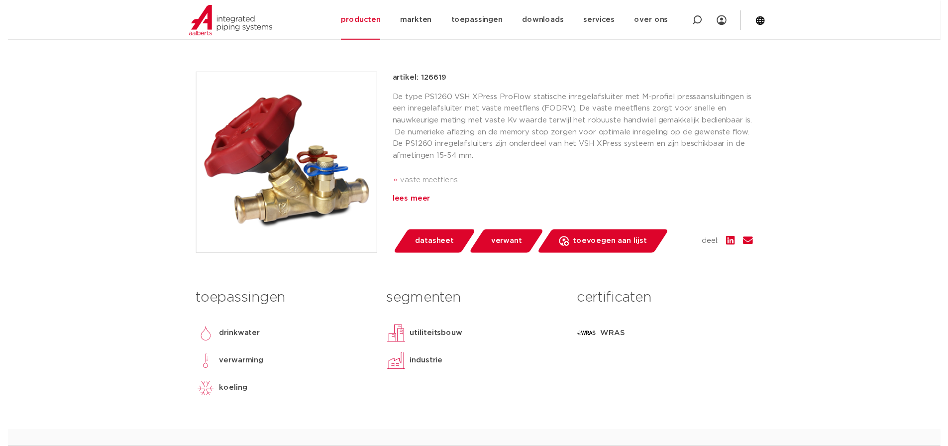
scroll to position [199, 0]
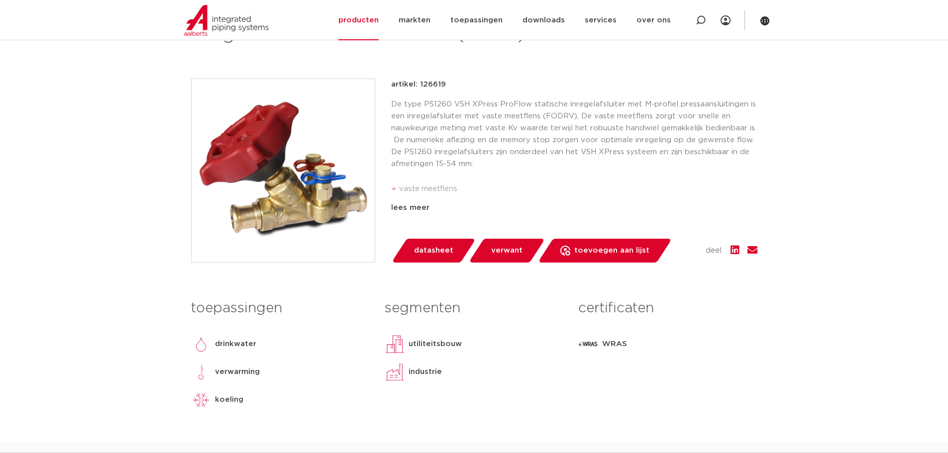
click at [414, 206] on div "lees meer" at bounding box center [574, 208] width 366 height 12
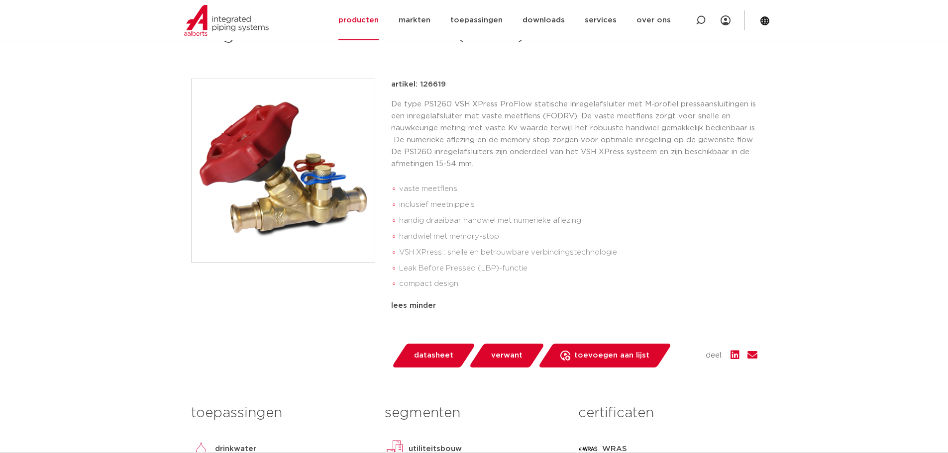
click at [451, 354] on link "datasheet" at bounding box center [433, 356] width 85 height 24
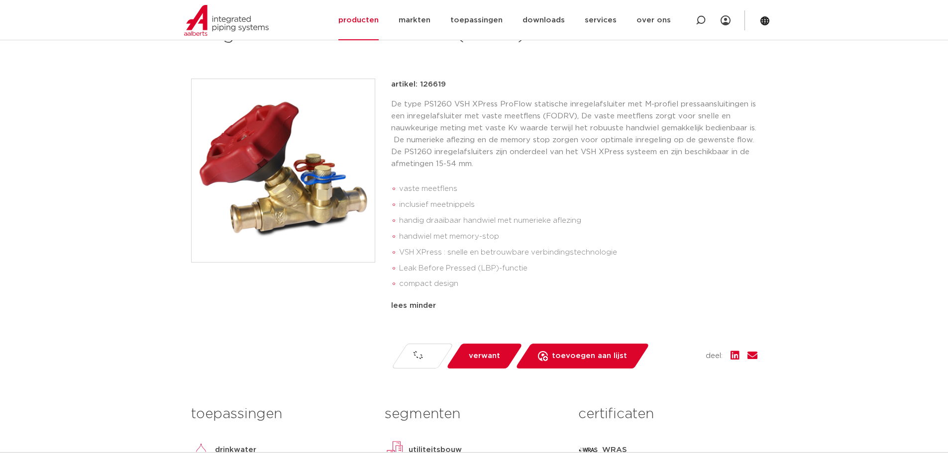
click at [465, 246] on li "VSH XPress : snelle en betrouwbare verbindingstechnologie" at bounding box center [578, 253] width 358 height 16
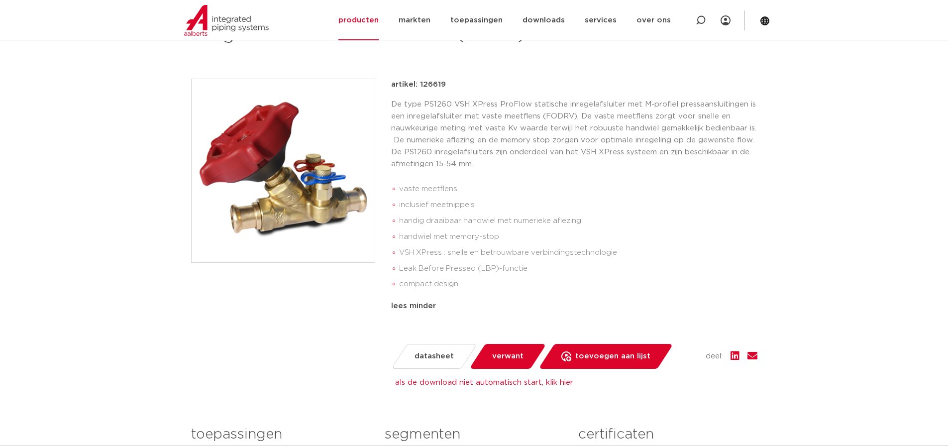
click at [638, 188] on li "vaste meetflens" at bounding box center [578, 189] width 358 height 16
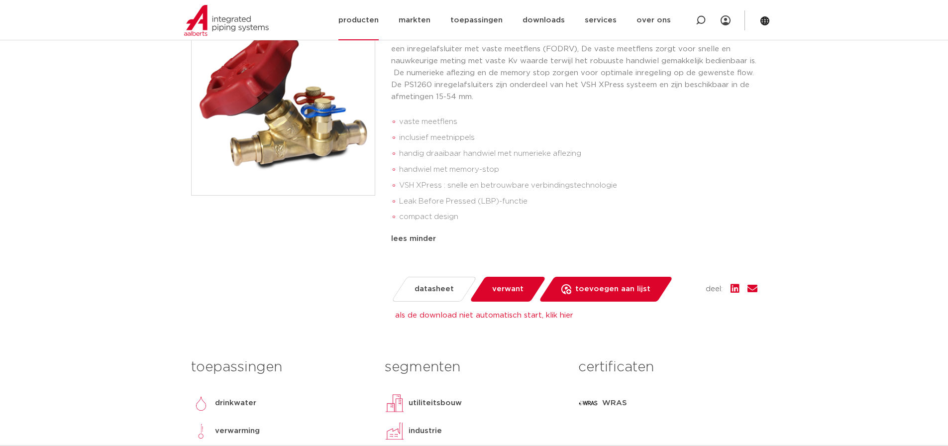
scroll to position [229, 0]
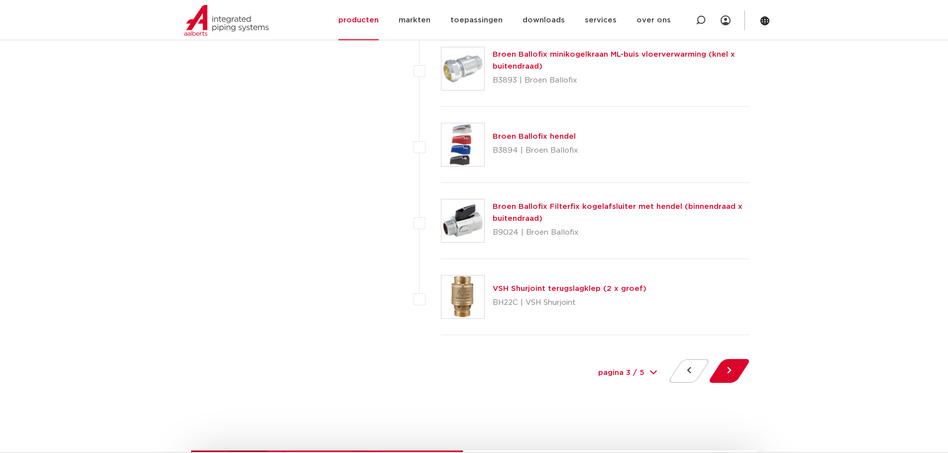
scroll to position [4430, 0]
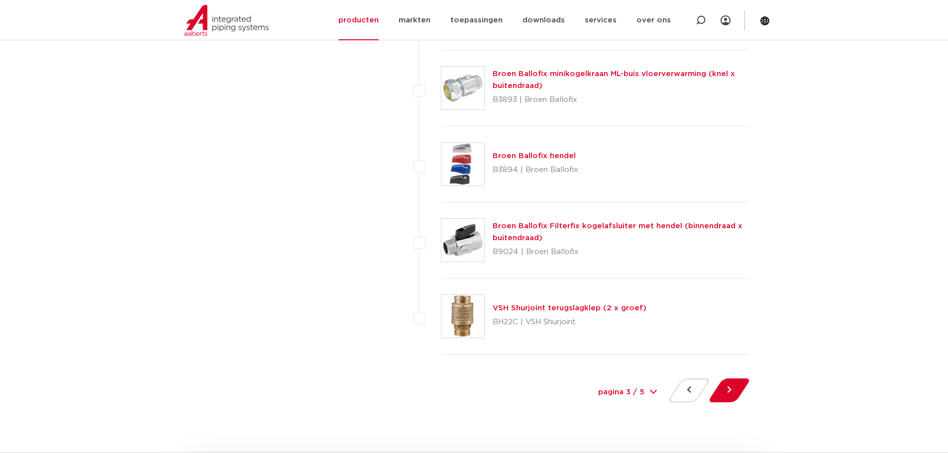
click at [649, 395] on select "pagina 3 / 5 1 2 3 4 5" at bounding box center [627, 393] width 75 height 22
select select "1"
click at [590, 382] on select "pagina 3 / 5 1 2 3 4 5" at bounding box center [627, 393] width 75 height 22
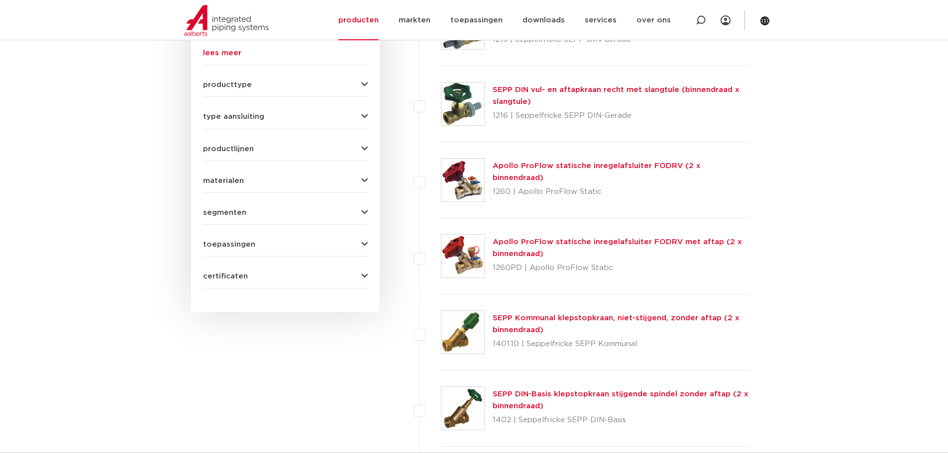
scroll to position [547, 0]
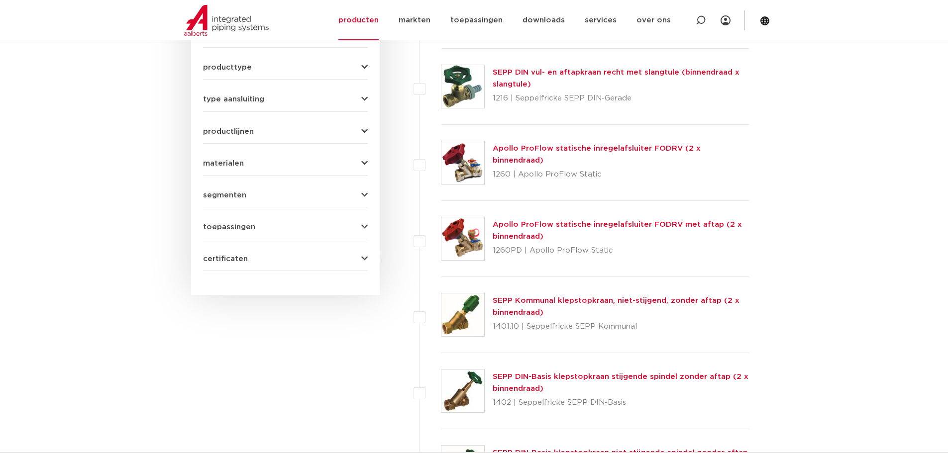
click at [597, 152] on link "Apollo ProFlow statische inregelafsluiter FODRV (2 x binnendraad)" at bounding box center [597, 154] width 208 height 19
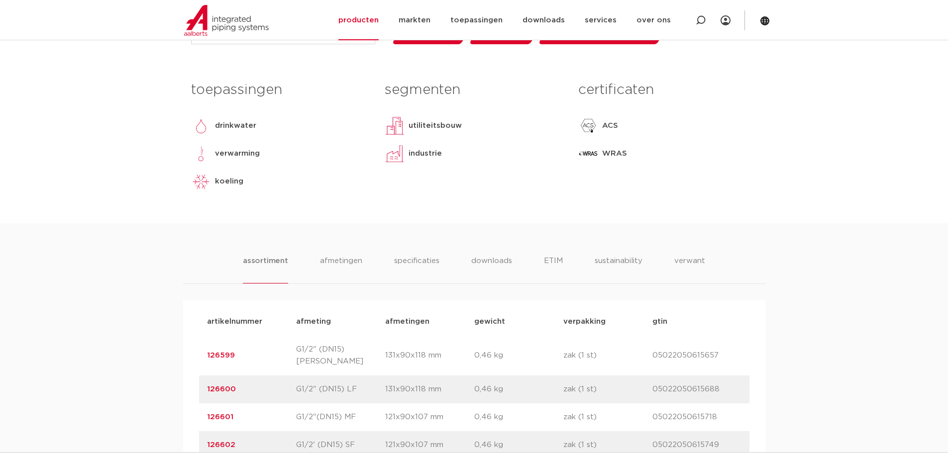
scroll to position [448, 0]
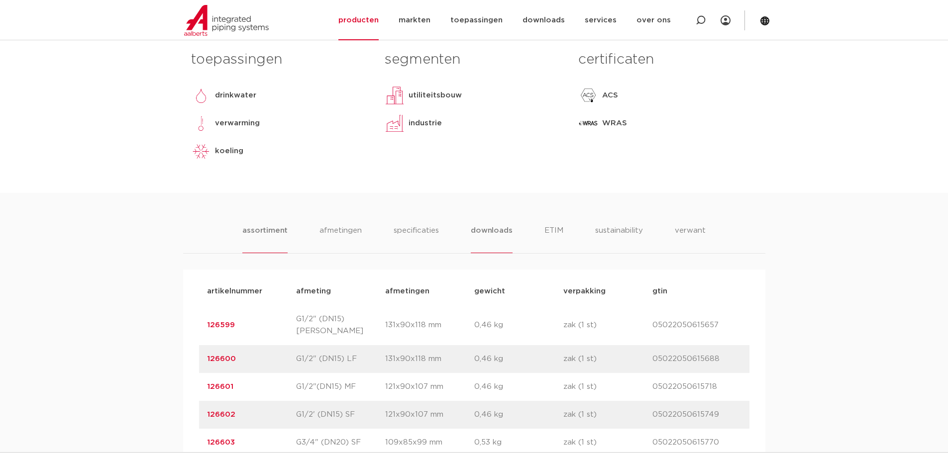
click at [487, 236] on li "downloads" at bounding box center [491, 239] width 41 height 28
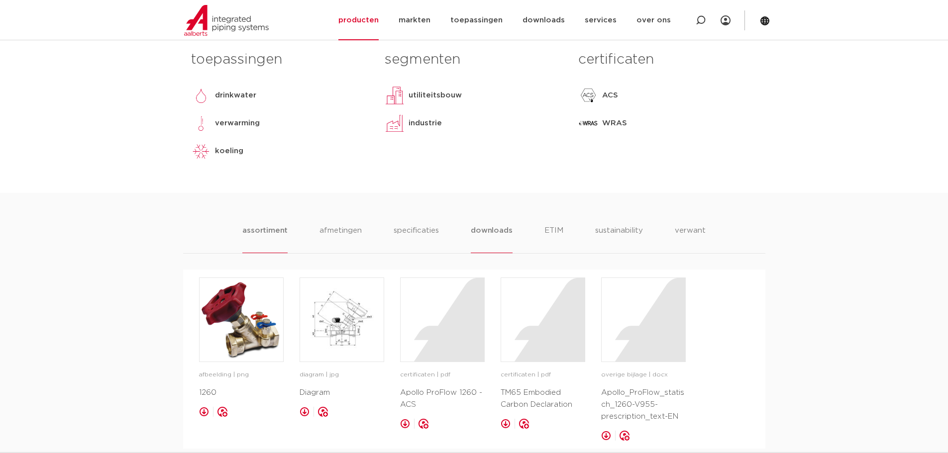
click at [274, 231] on li "assortiment" at bounding box center [264, 239] width 45 height 28
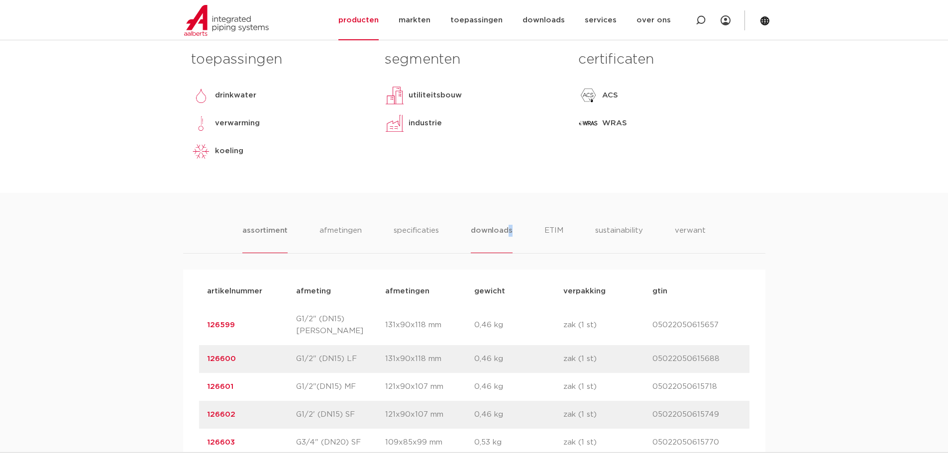
click at [506, 231] on ul "assortiment afmetingen specificaties downloads ETIM sustainability verwant" at bounding box center [473, 239] width 463 height 28
click at [498, 225] on li "downloads" at bounding box center [491, 239] width 41 height 28
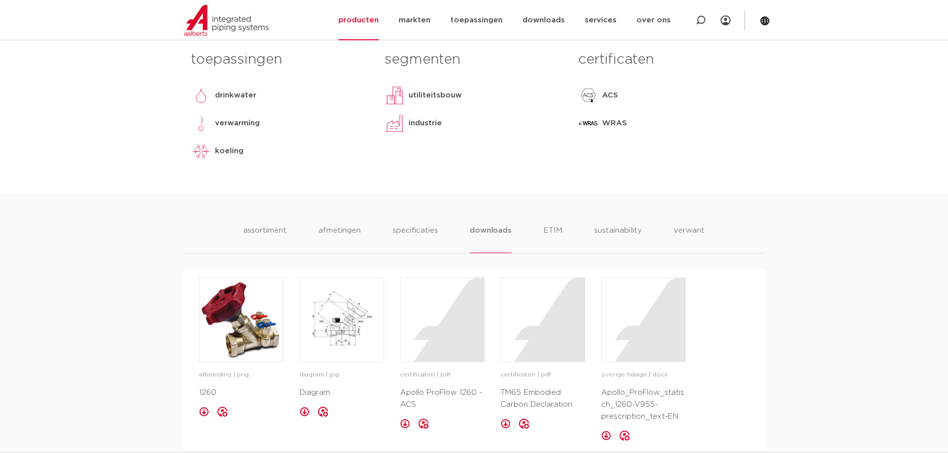
click at [157, 275] on div "assortiment afmetingen specificaties downloads ETIM sustainability verwant asso…" at bounding box center [474, 321] width 948 height 256
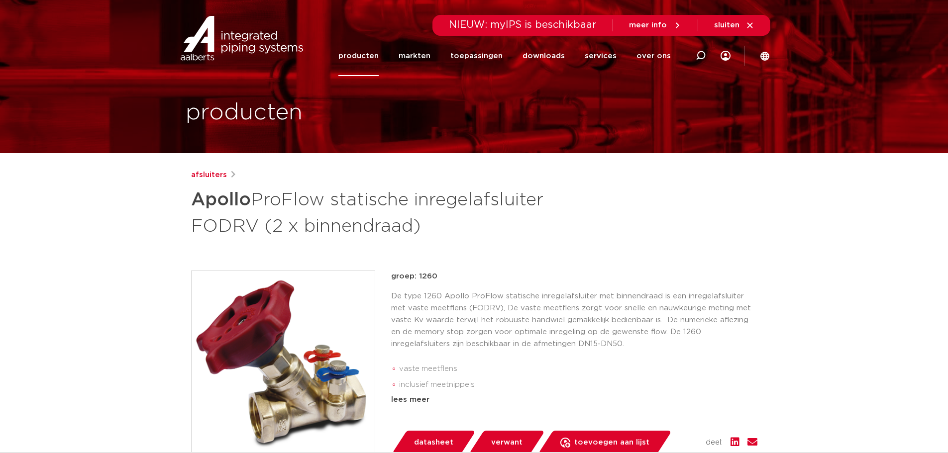
scroll to position [0, 0]
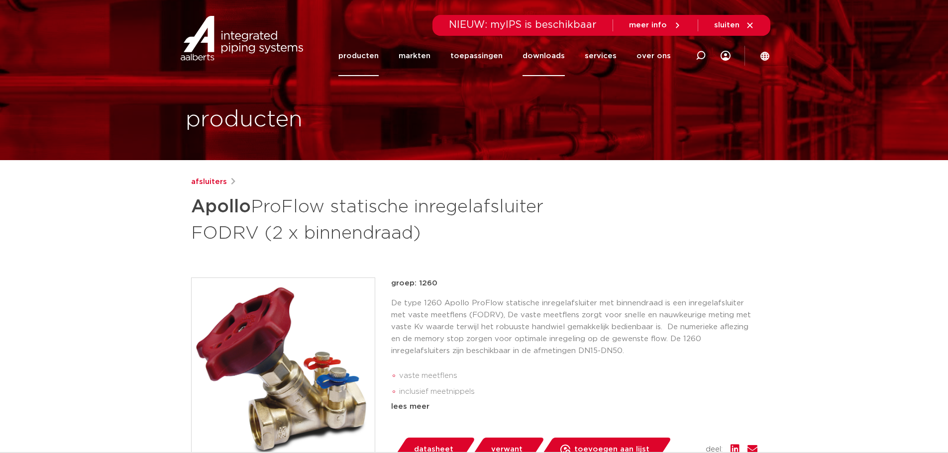
click at [542, 53] on link "downloads" at bounding box center [544, 56] width 42 height 40
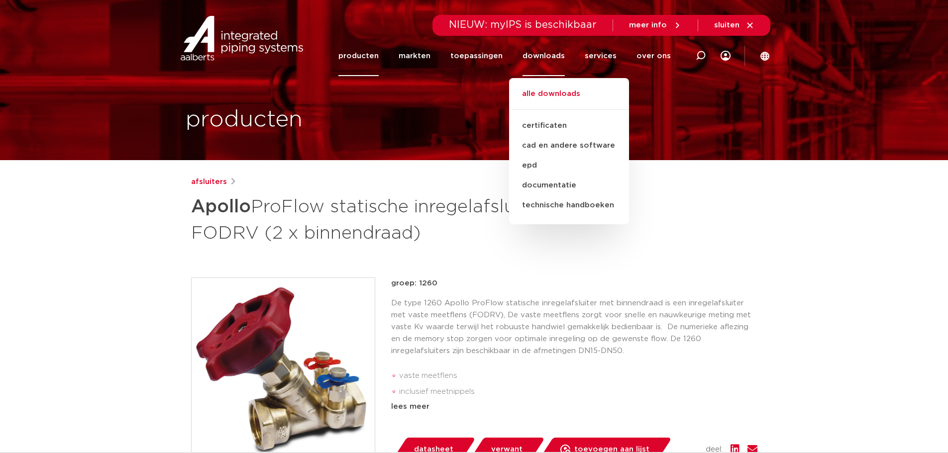
click at [563, 96] on link "alle downloads" at bounding box center [569, 99] width 120 height 22
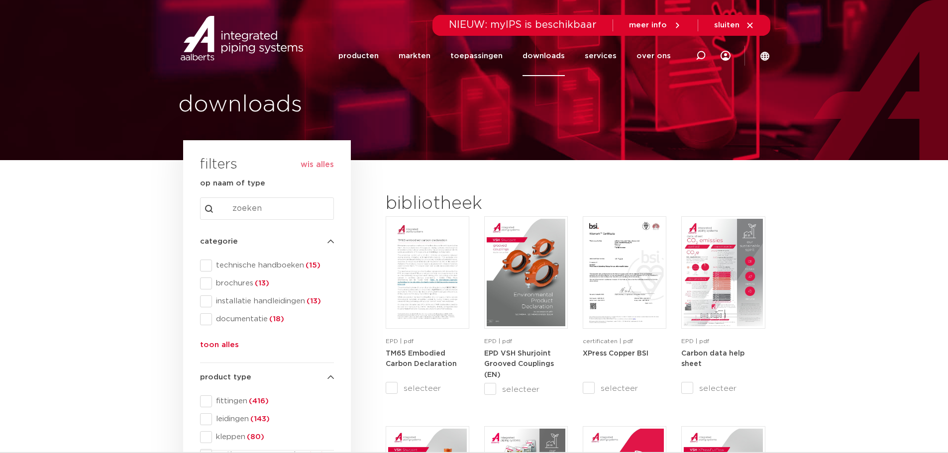
click at [217, 350] on button "toon alles" at bounding box center [219, 347] width 39 height 16
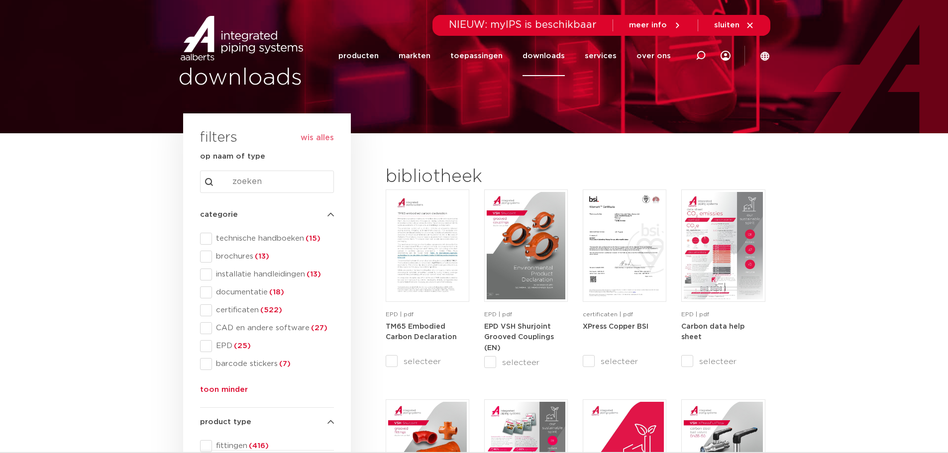
scroll to position [50, 0]
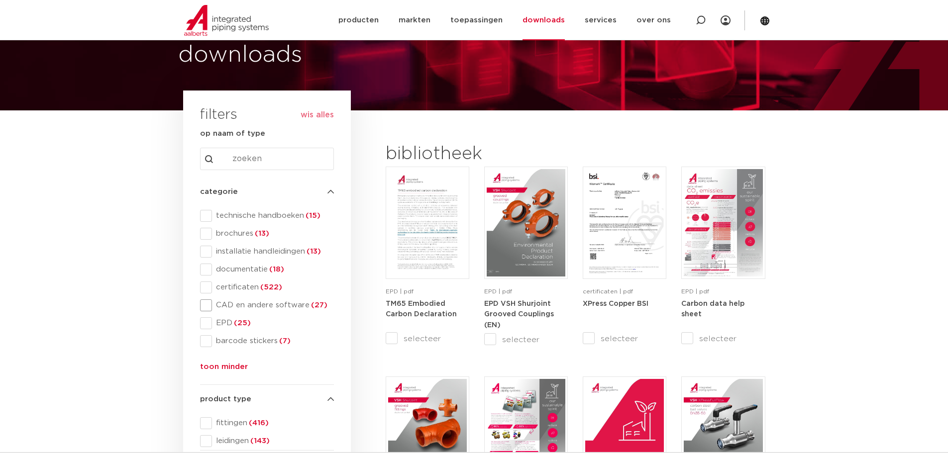
click at [213, 307] on span "CAD en andere software (27)" at bounding box center [273, 306] width 122 height 10
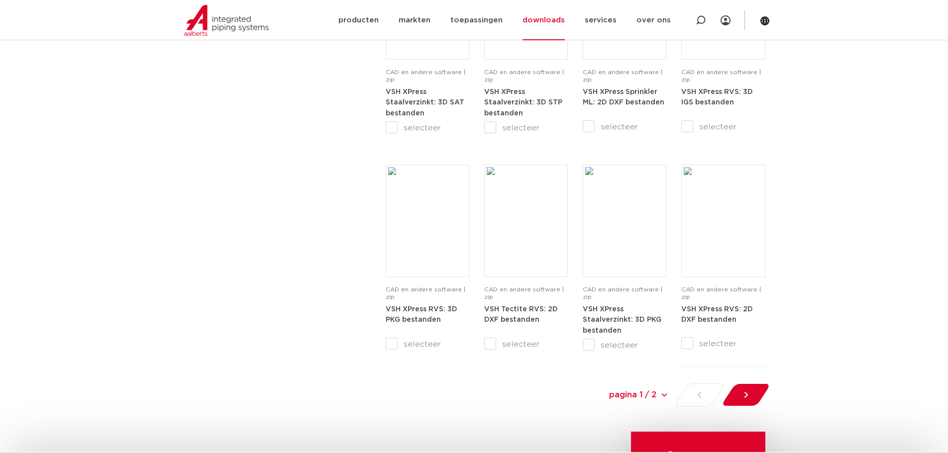
scroll to position [946, 0]
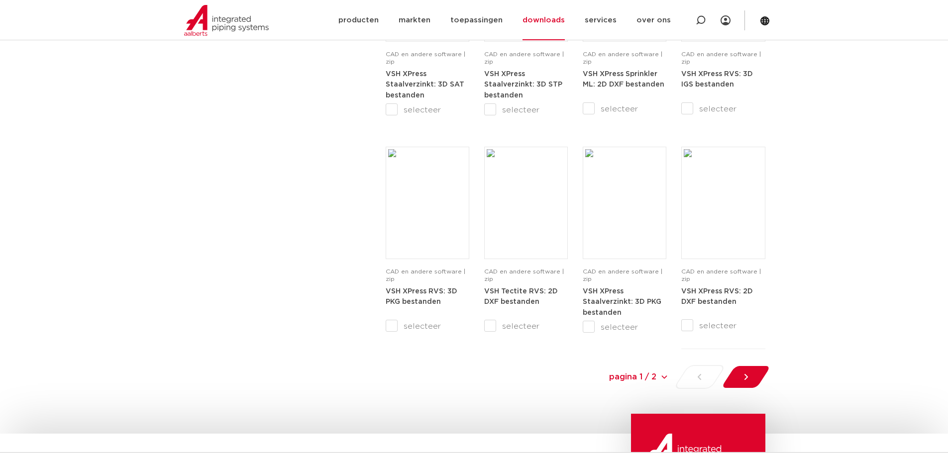
click at [744, 373] on icon at bounding box center [746, 377] width 10 height 10
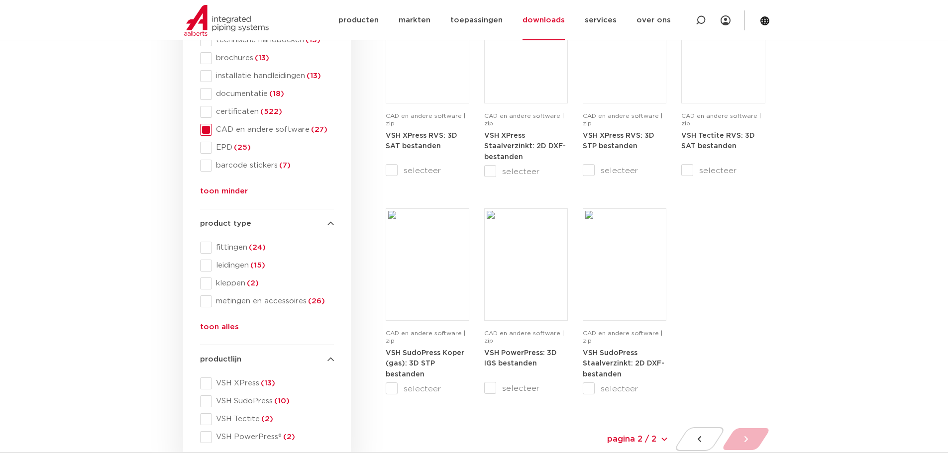
scroll to position [249, 0]
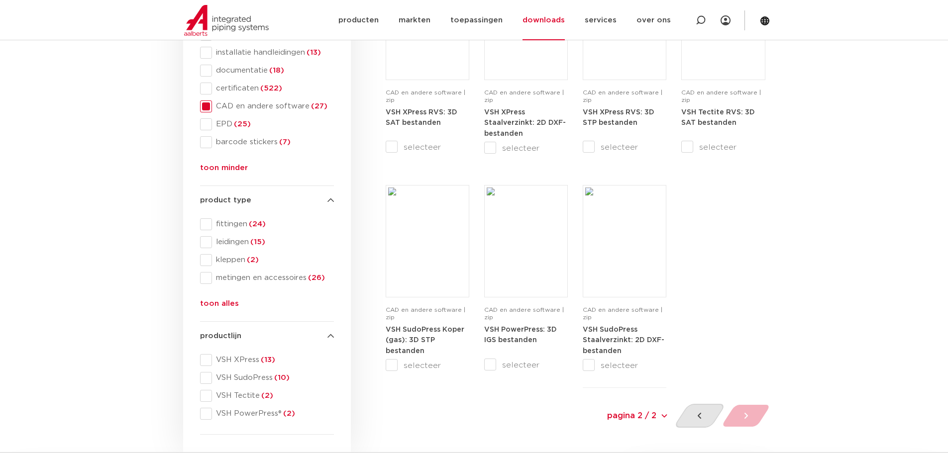
click at [691, 416] on div at bounding box center [699, 416] width 53 height 24
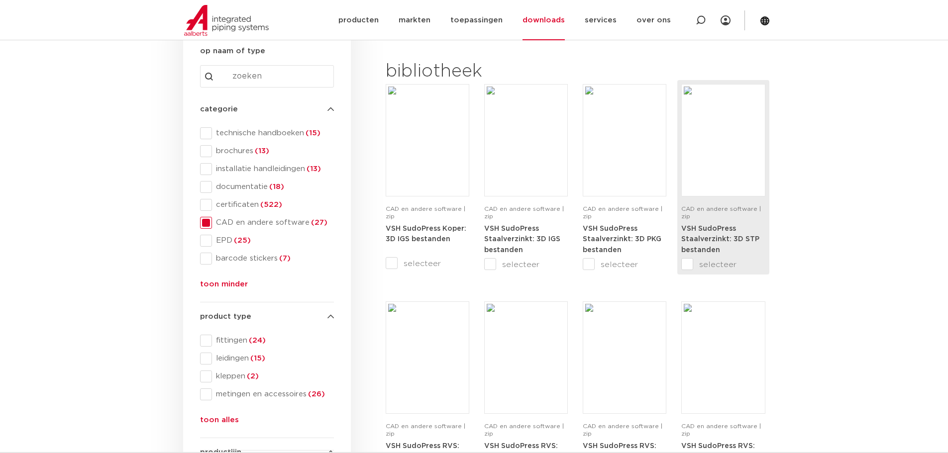
scroll to position [67, 0]
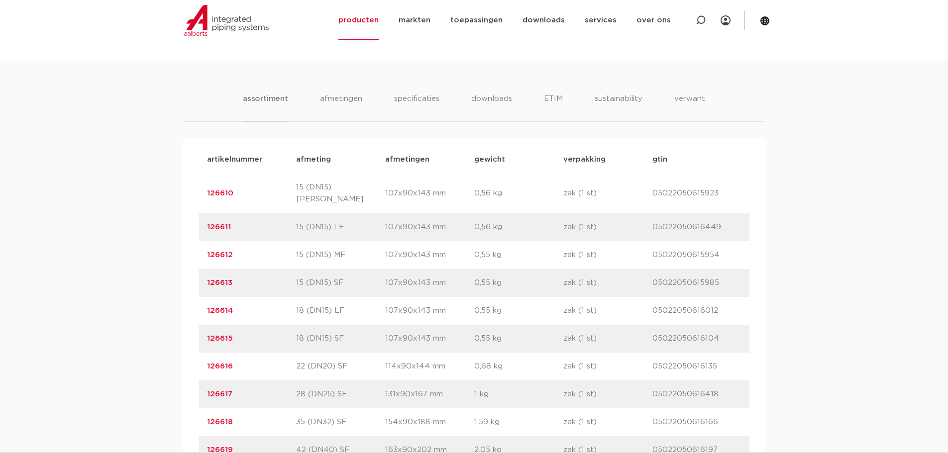
scroll to position [597, 0]
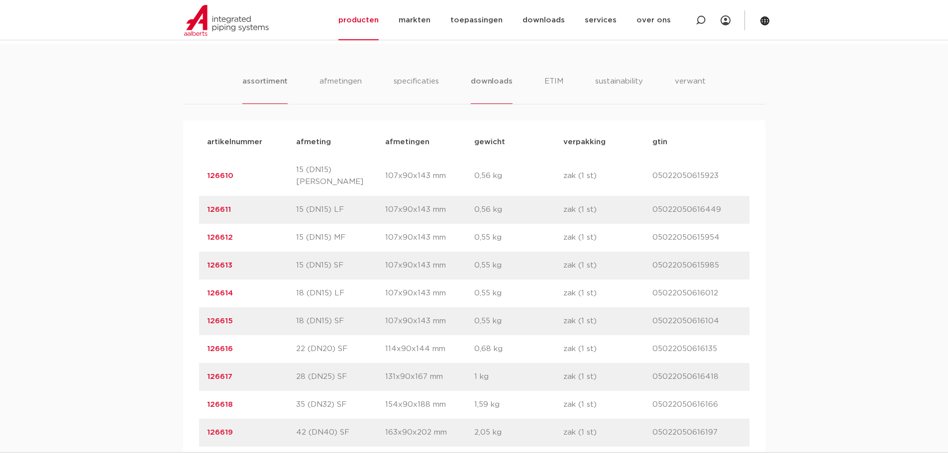
click at [485, 87] on li "downloads" at bounding box center [491, 90] width 41 height 28
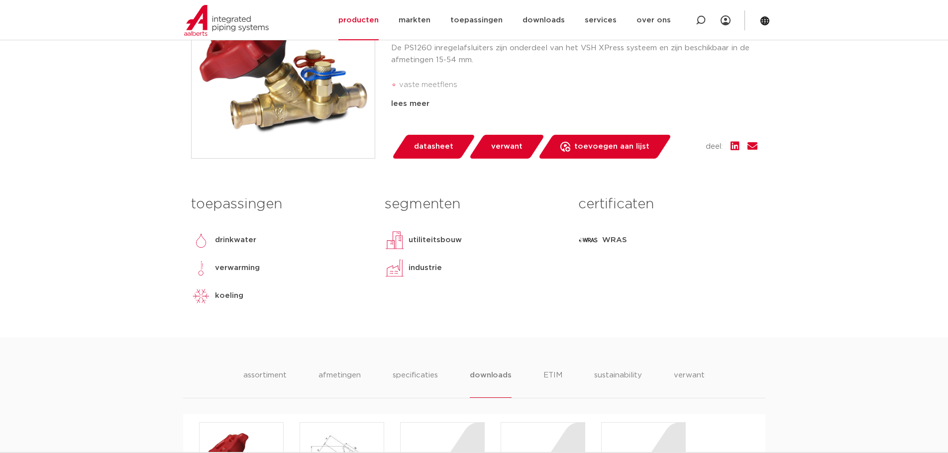
scroll to position [199, 0]
